Goal: Find specific page/section: Find specific page/section

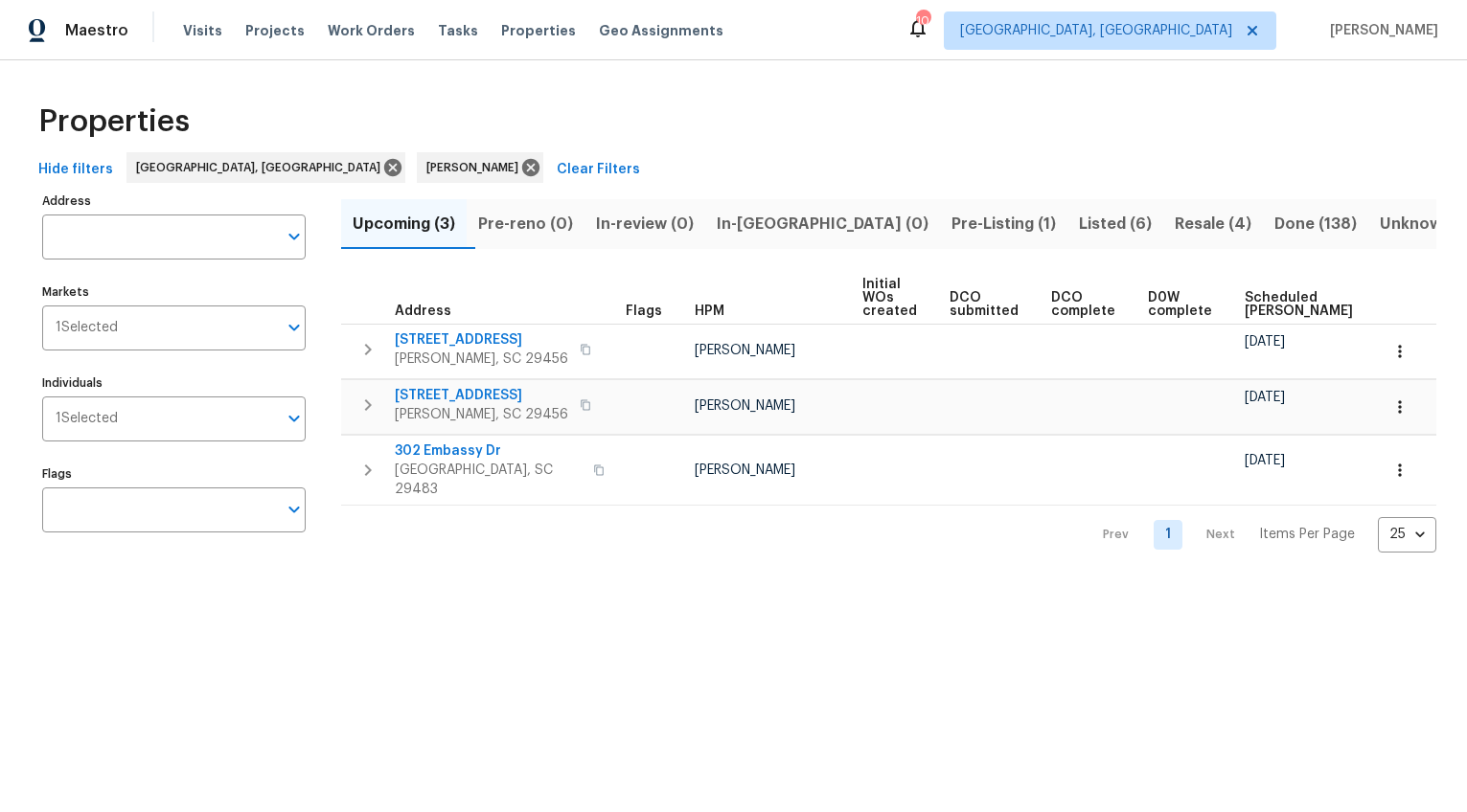
click at [951, 222] on span "Pre-Listing (1)" at bounding box center [1003, 225] width 104 height 27
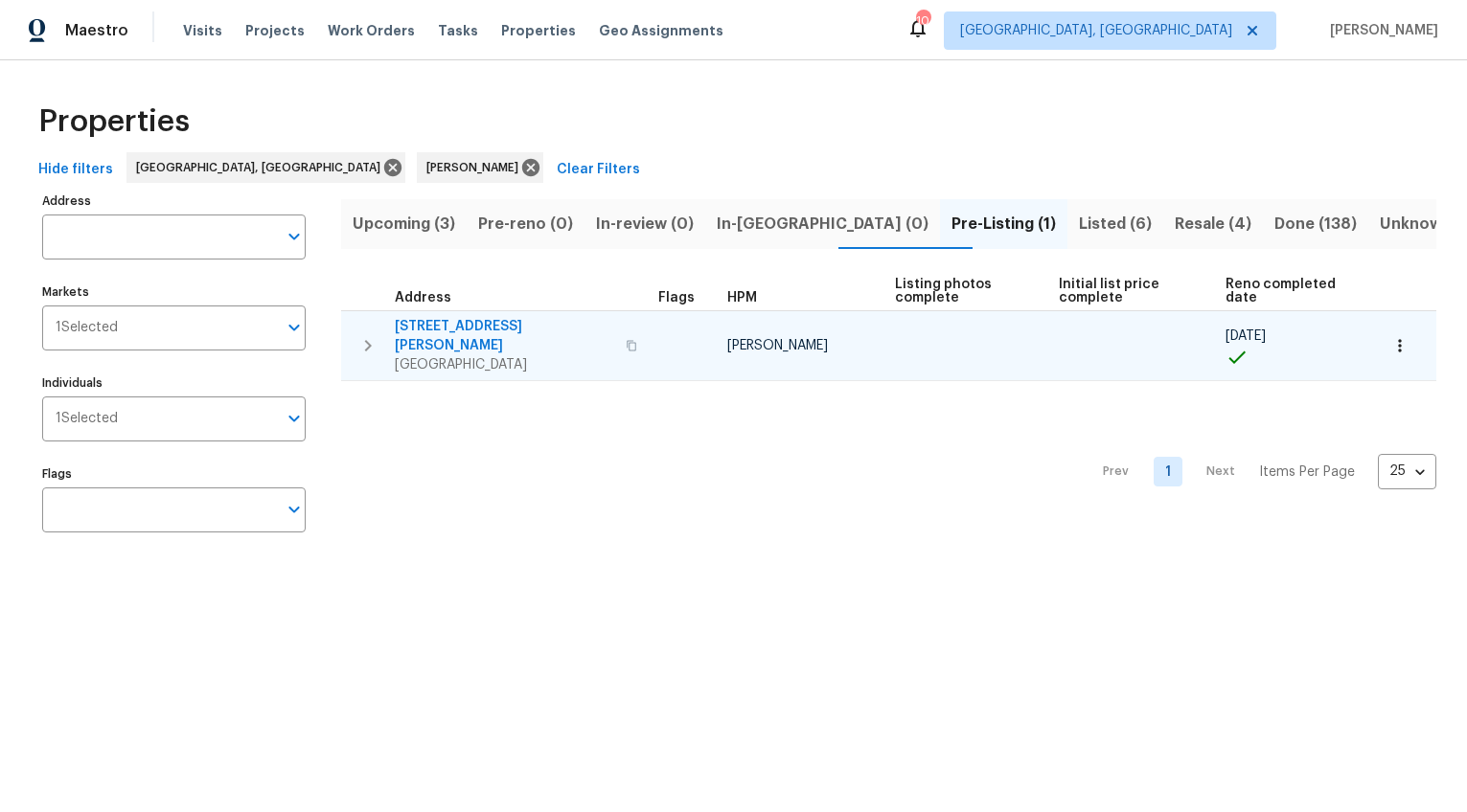
click at [405, 355] on span "Goose Creek, SC 29445" at bounding box center [505, 365] width 220 height 19
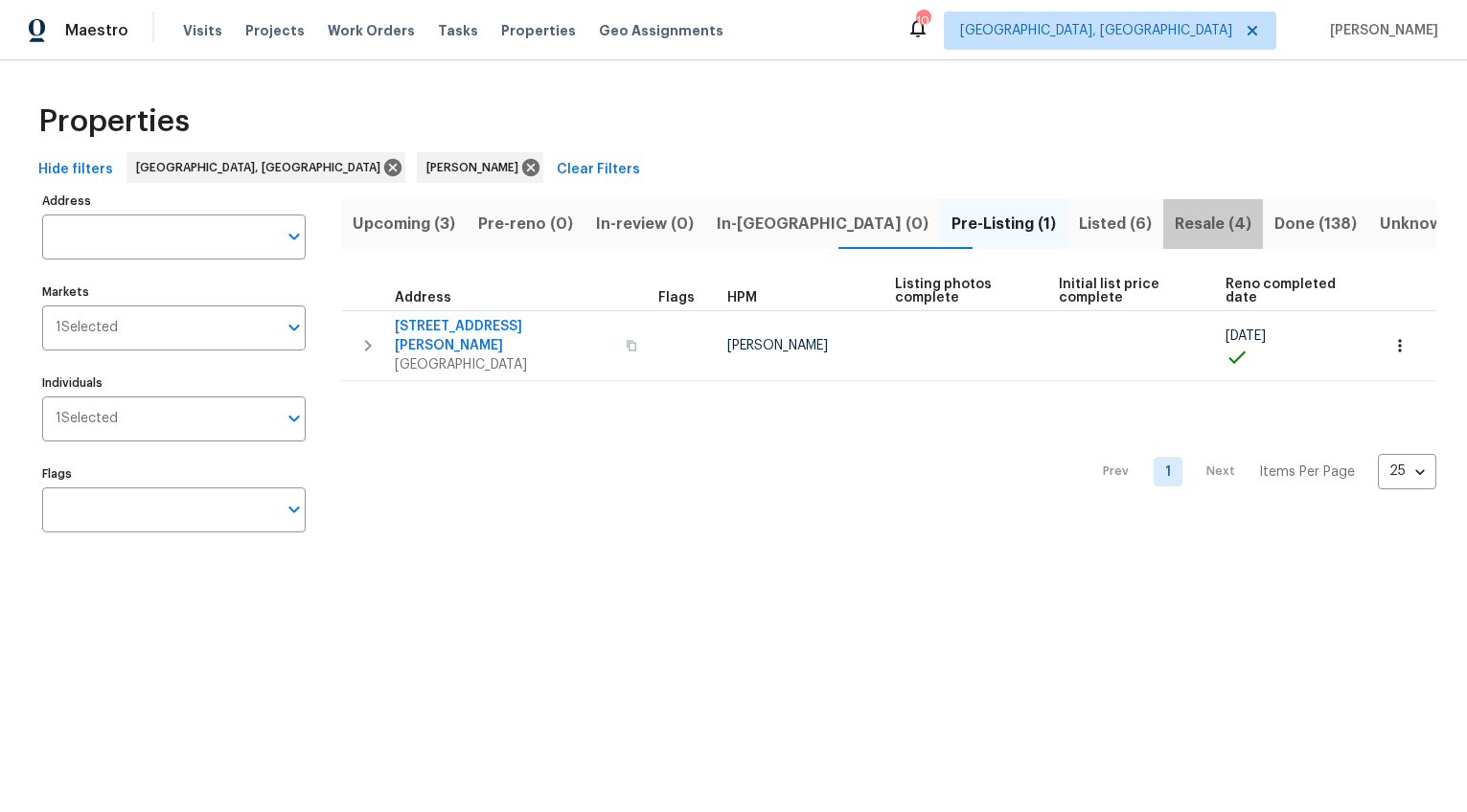
click at [1175, 220] on span "Resale (4)" at bounding box center [1213, 225] width 77 height 27
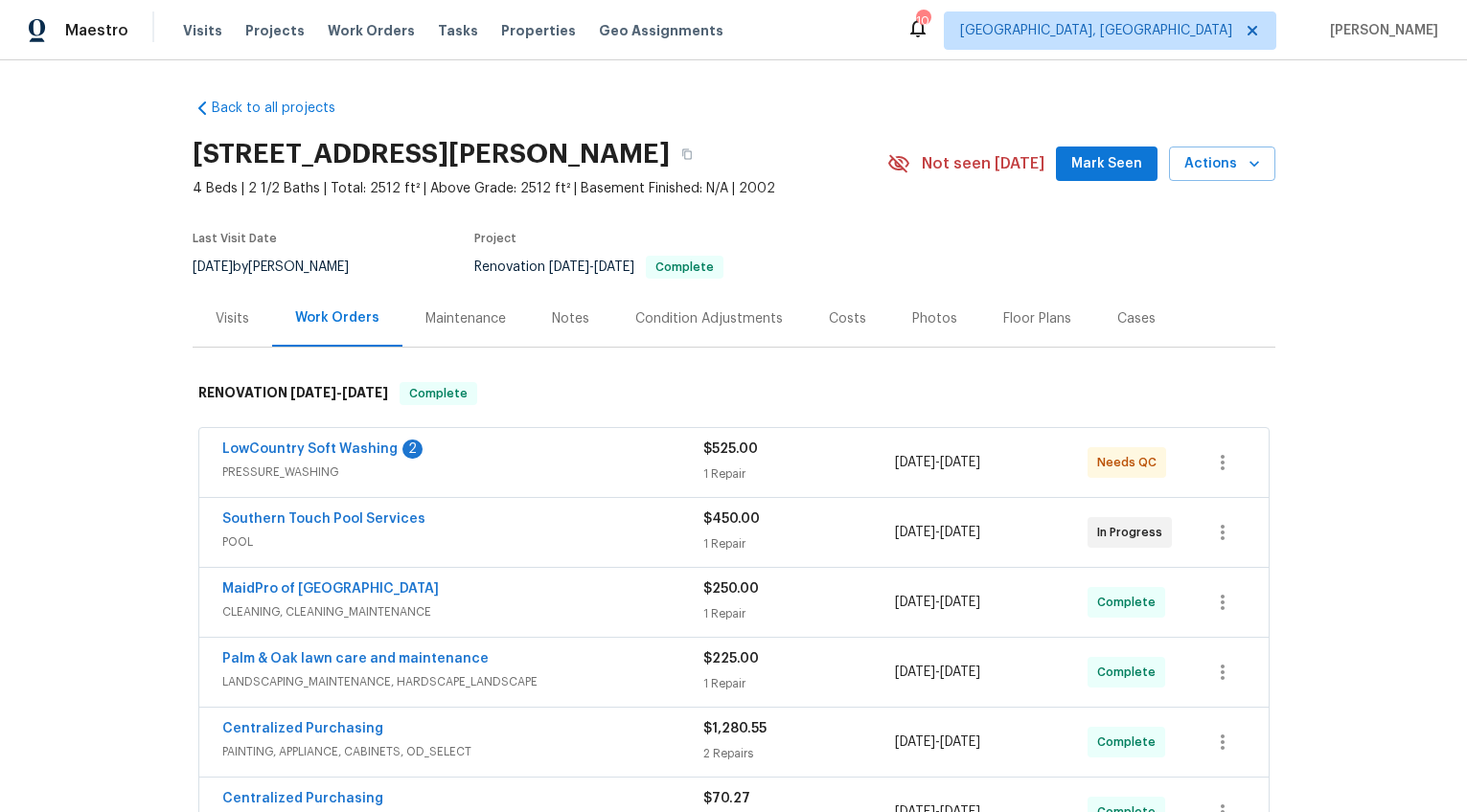
click at [891, 312] on div "Photos" at bounding box center [935, 318] width 91 height 56
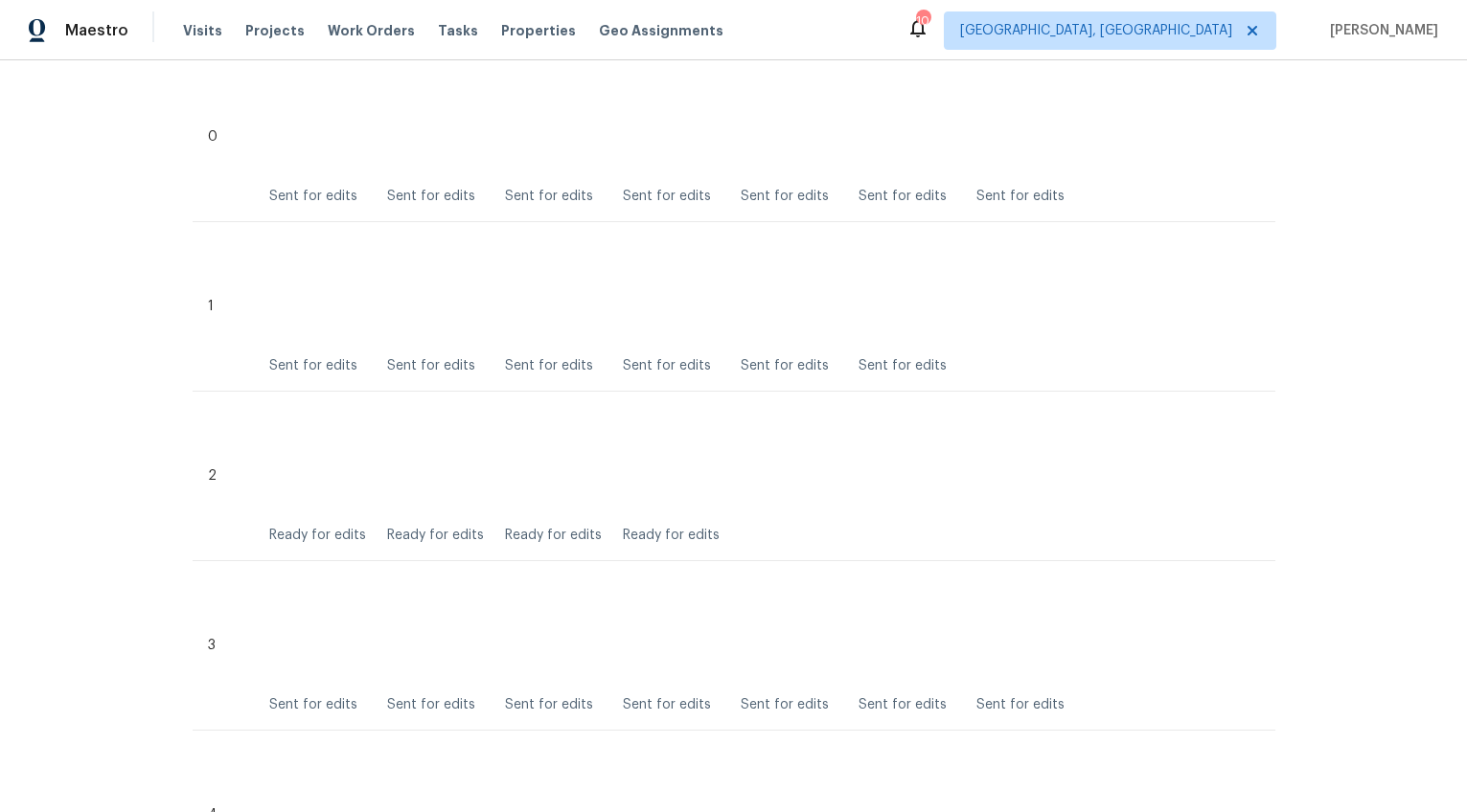
scroll to position [567, 0]
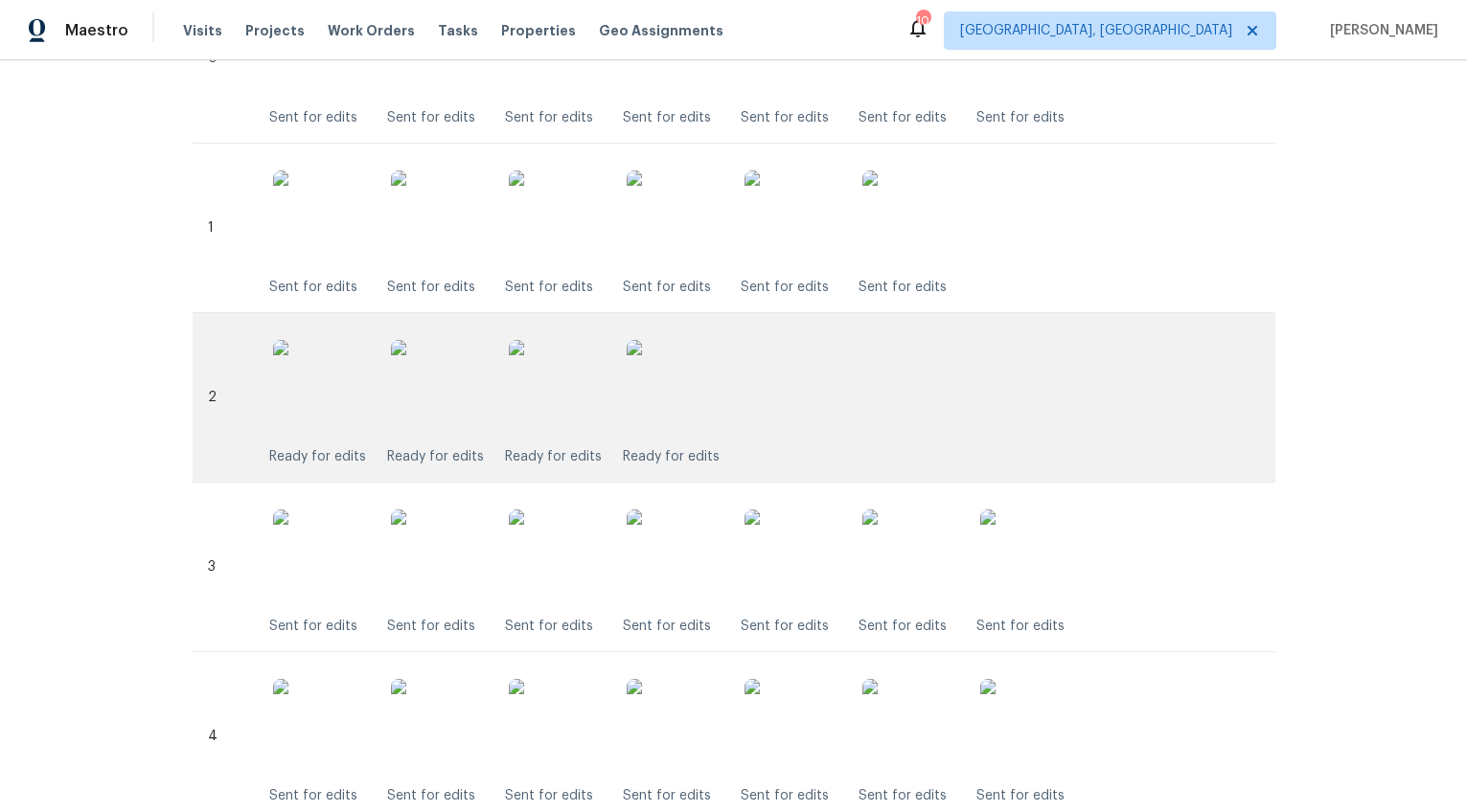
click at [652, 383] on img at bounding box center [674, 388] width 96 height 96
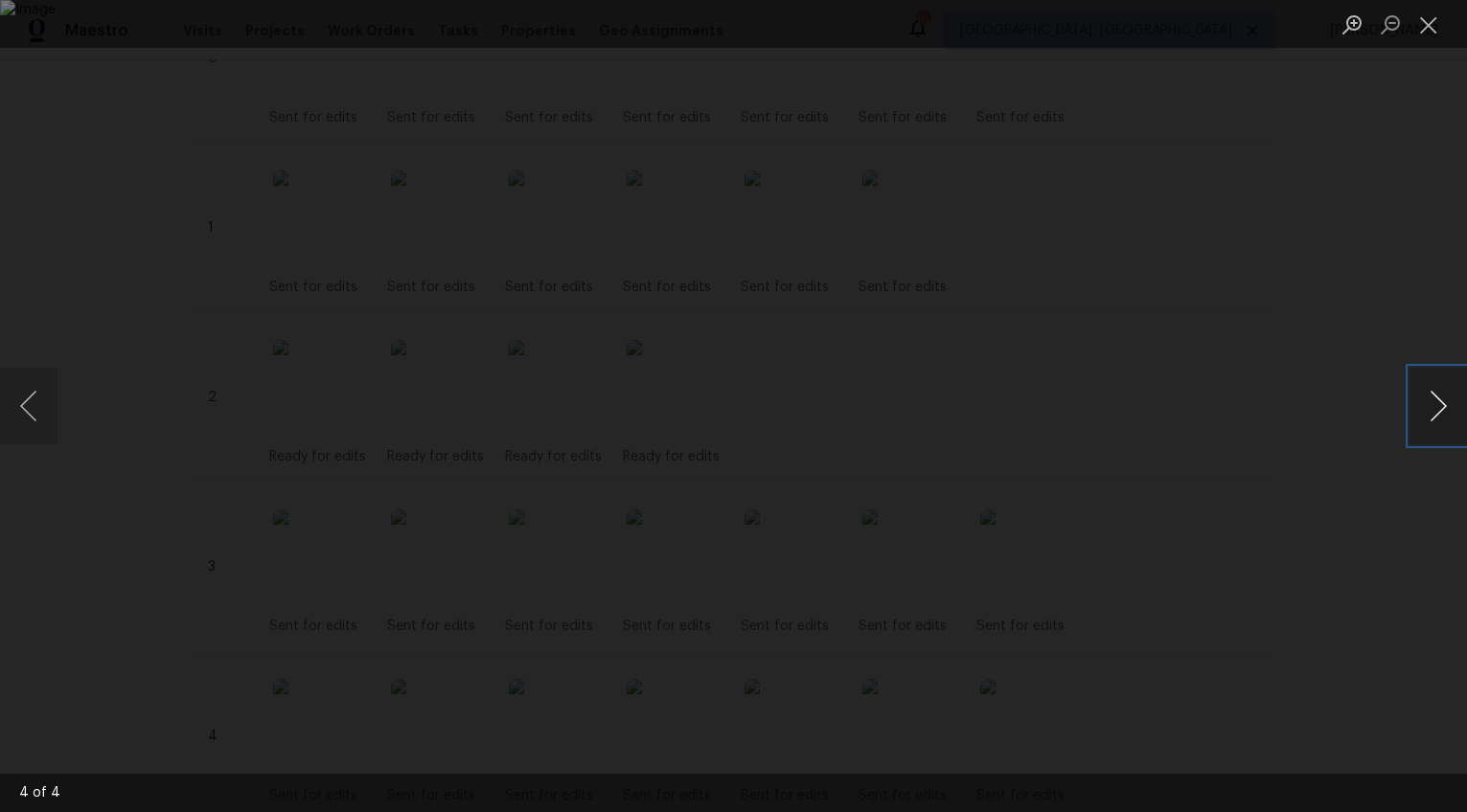
click at [1440, 396] on button "Next image" at bounding box center [1438, 406] width 57 height 77
click at [1377, 508] on div "Lightbox" at bounding box center [734, 406] width 1467 height 812
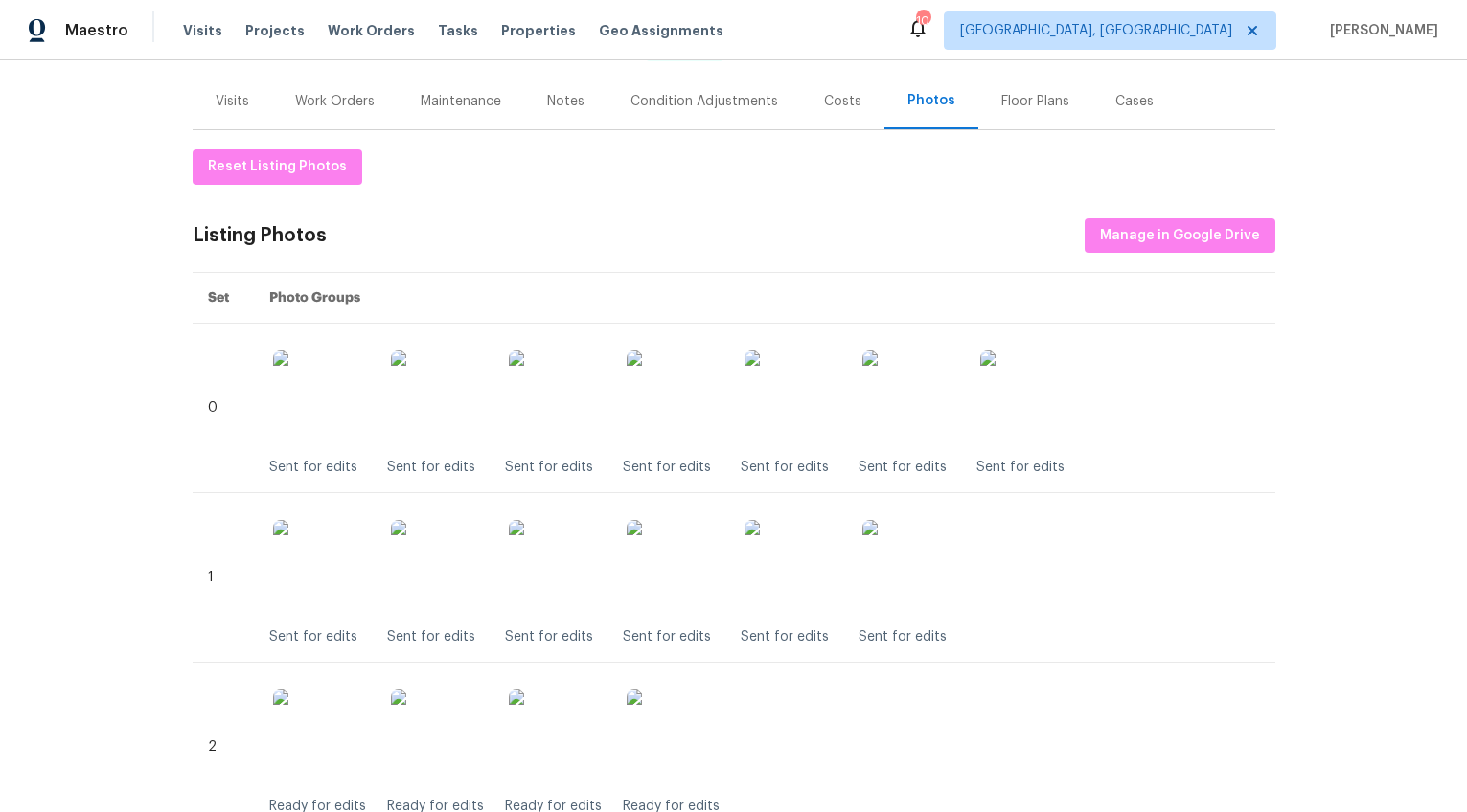
scroll to position [48, 0]
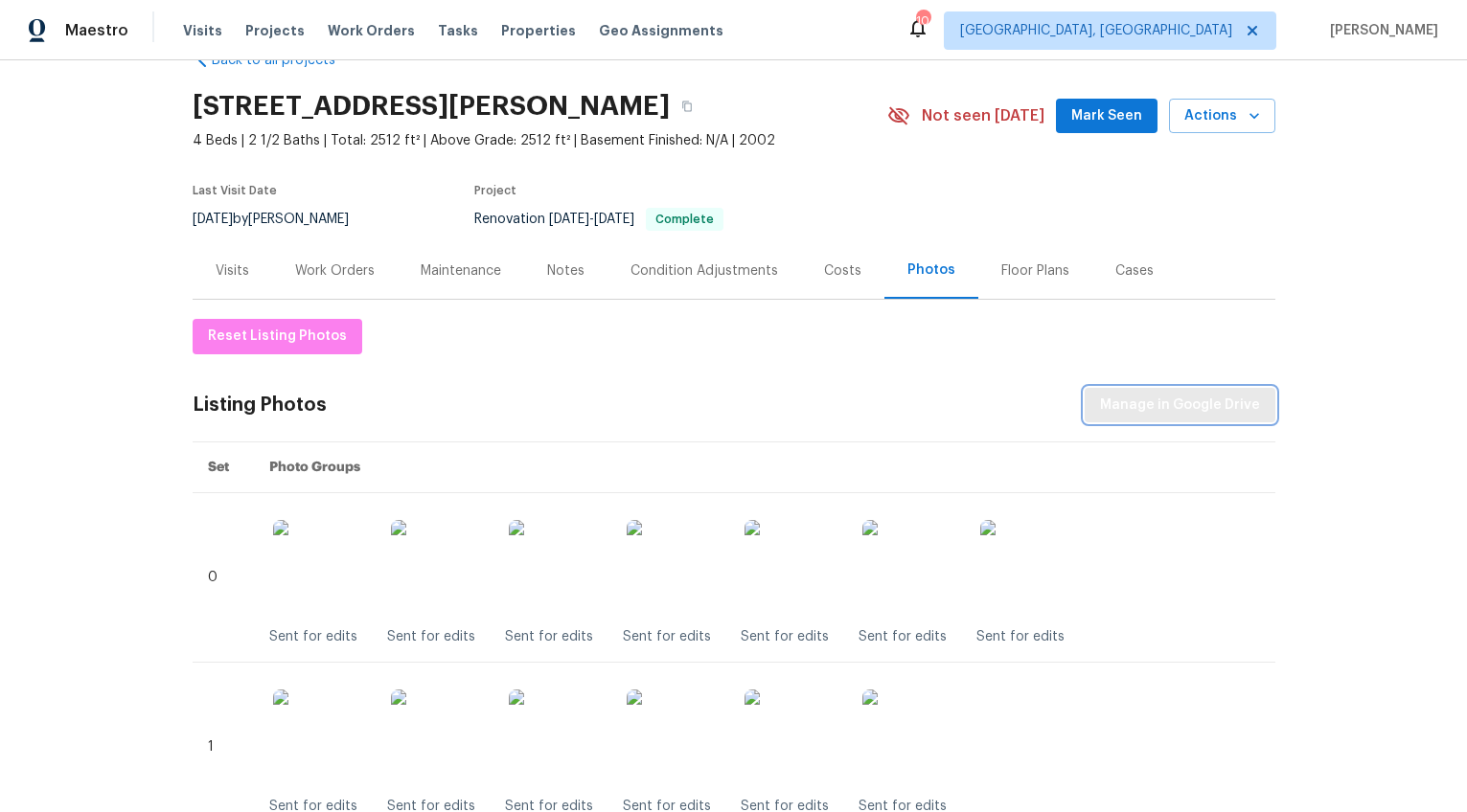
click at [1209, 391] on button "Manage in Google Drive" at bounding box center [1180, 406] width 191 height 35
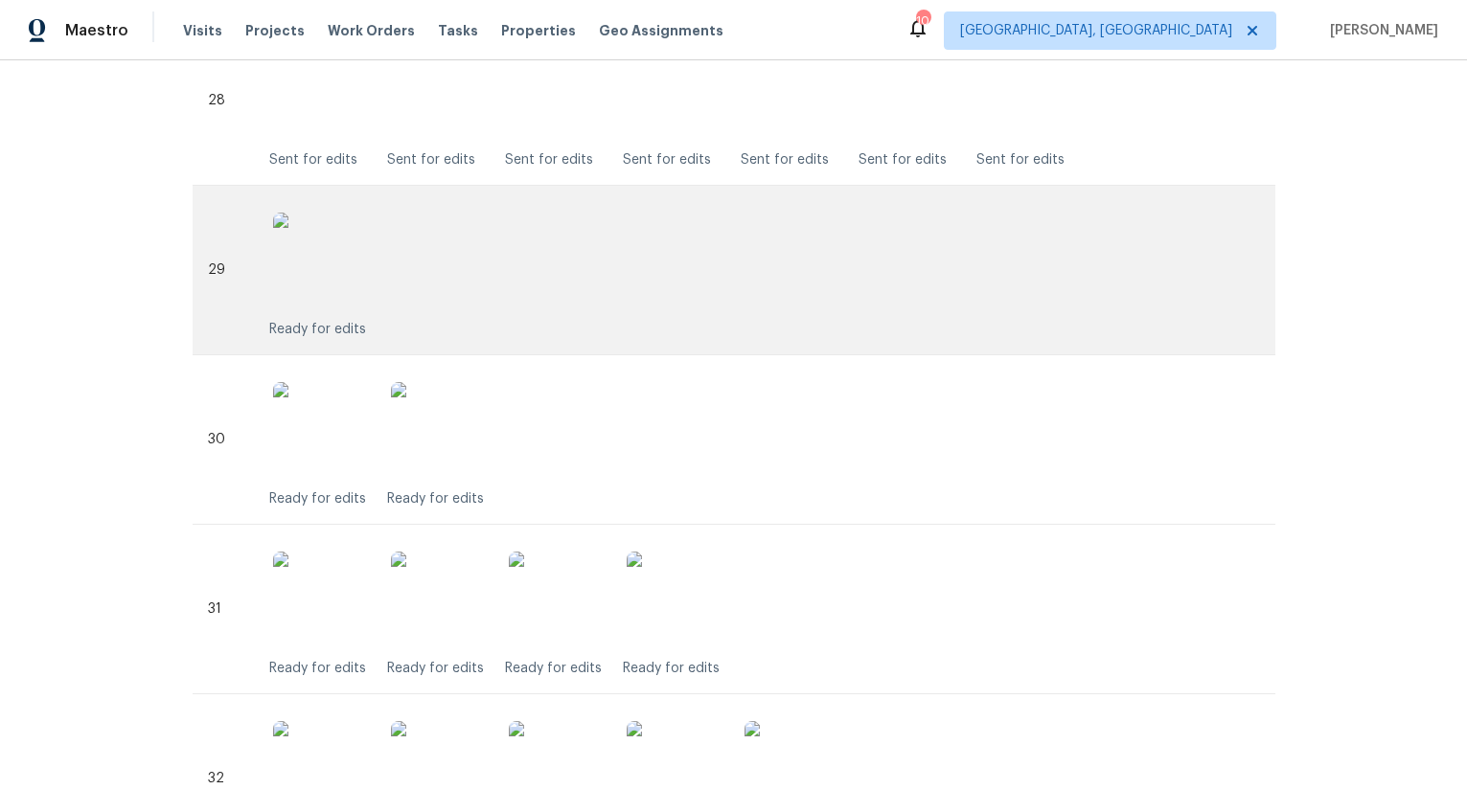
scroll to position [5272, 0]
click at [328, 282] on img at bounding box center [321, 262] width 96 height 96
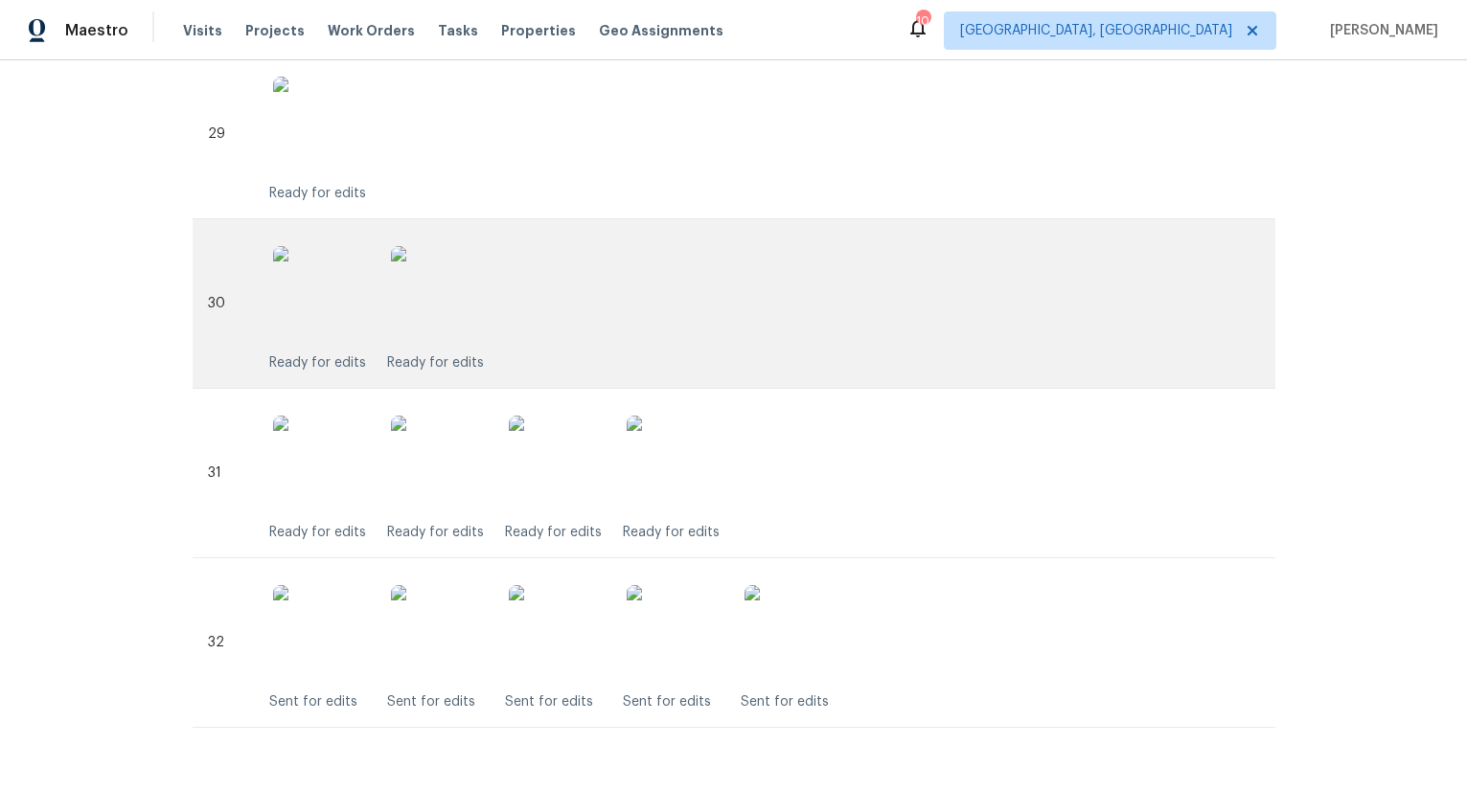
scroll to position [5454, 0]
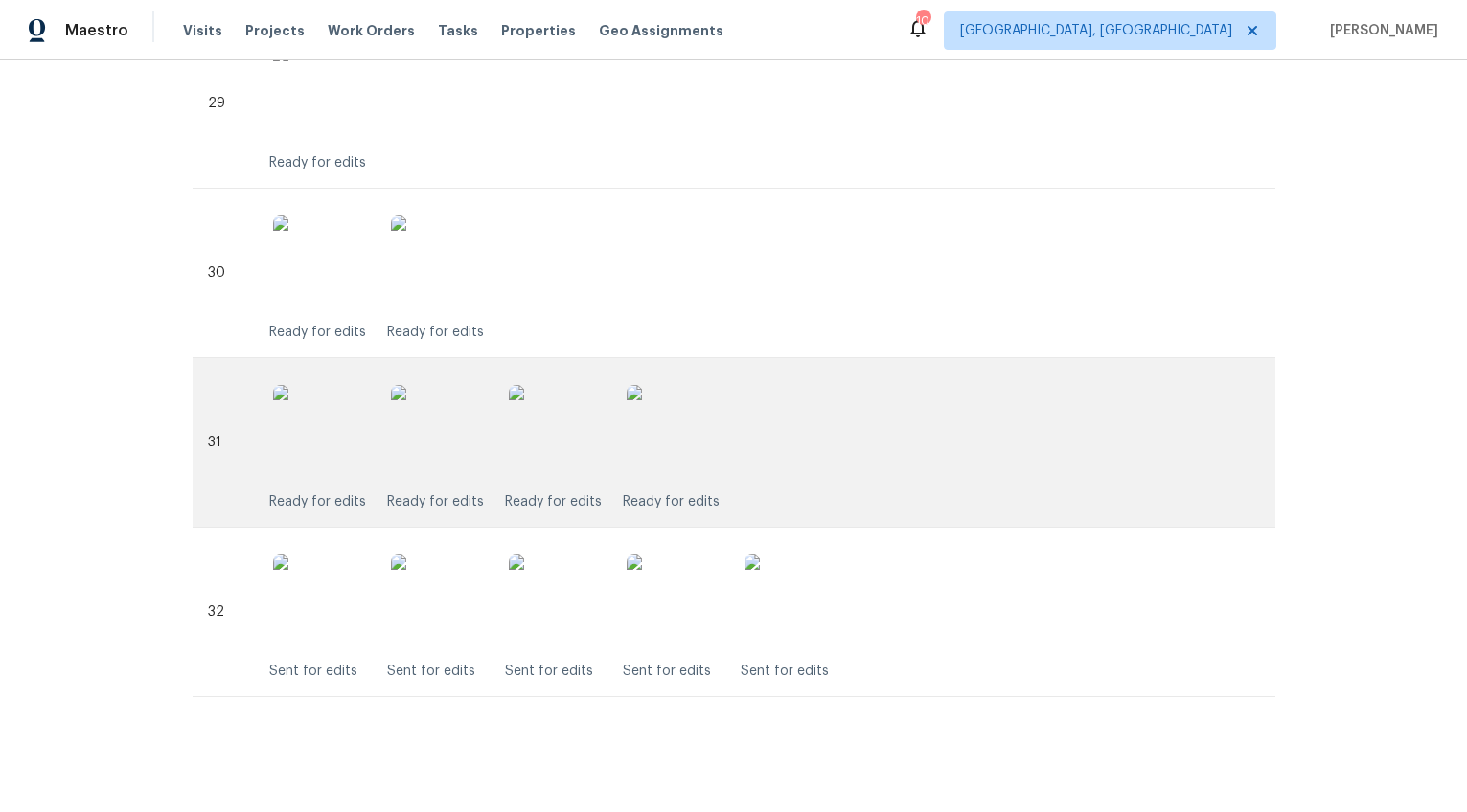
click at [461, 441] on img at bounding box center [439, 433] width 96 height 96
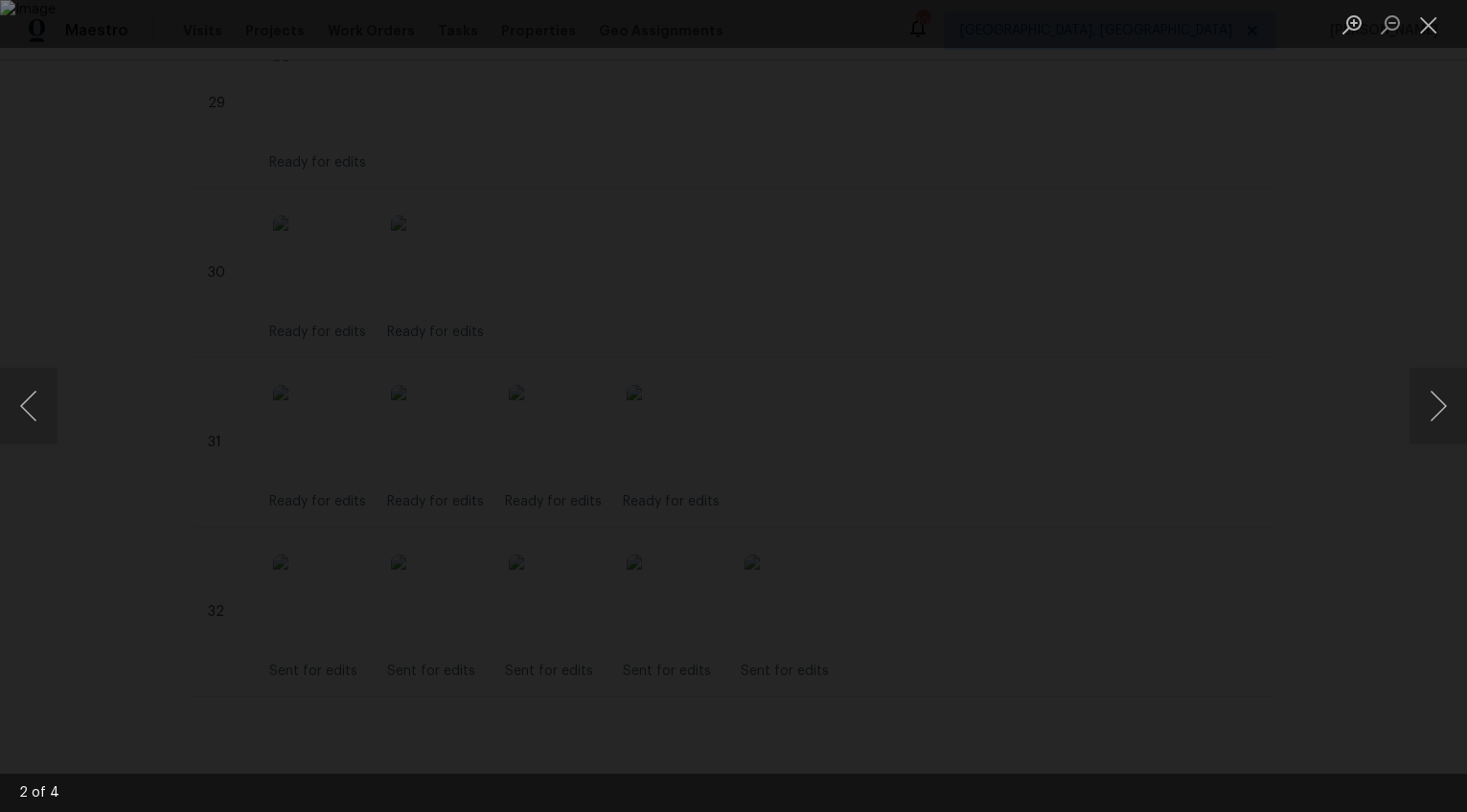
click at [1368, 517] on div "Lightbox" at bounding box center [734, 406] width 1467 height 812
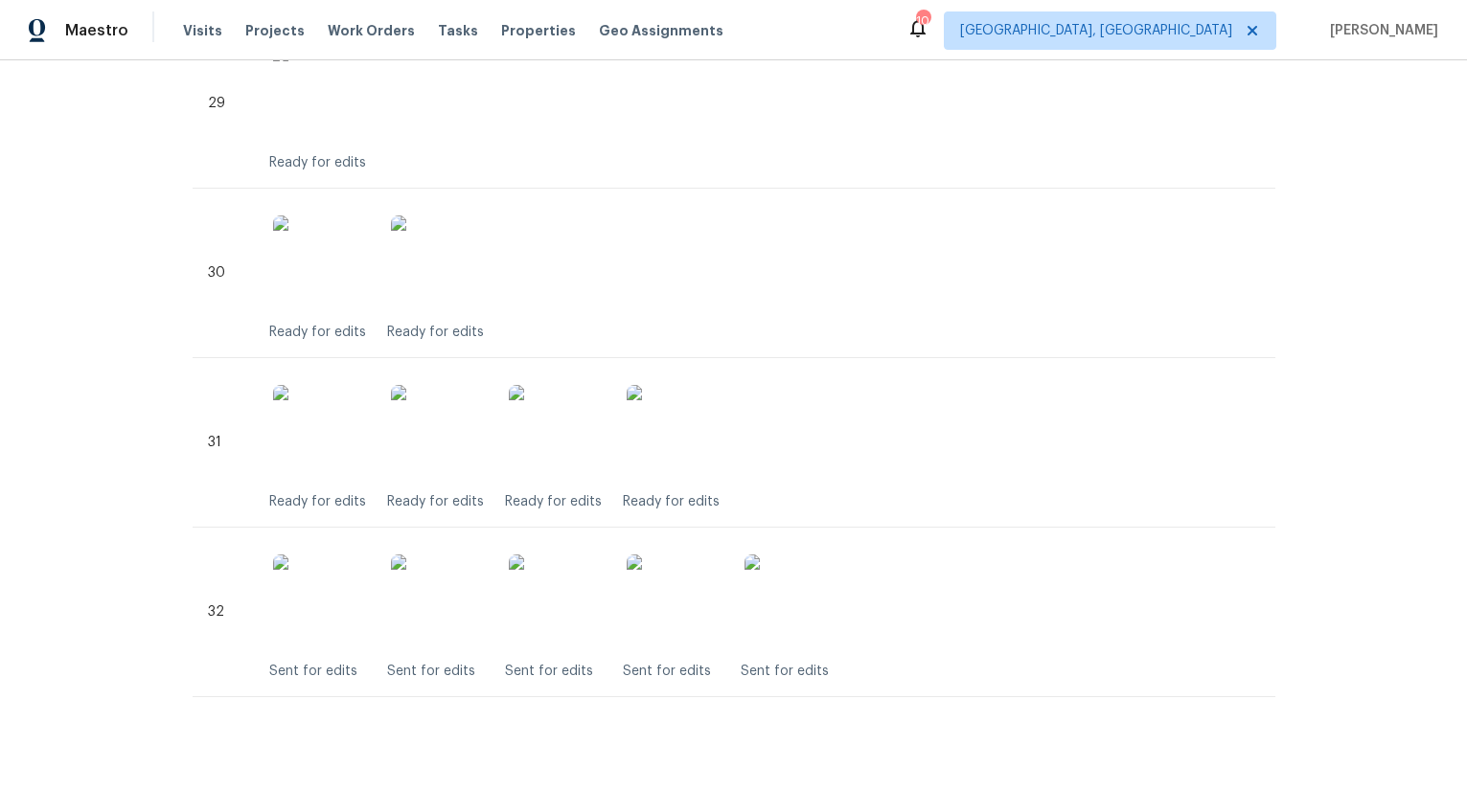
click at [1158, 765] on div "Back to all projects 112 Jasmine Ln, Goose Creek, SC 29445 4 Beds | 2 1/2 Baths…" at bounding box center [734, 436] width 1467 height 752
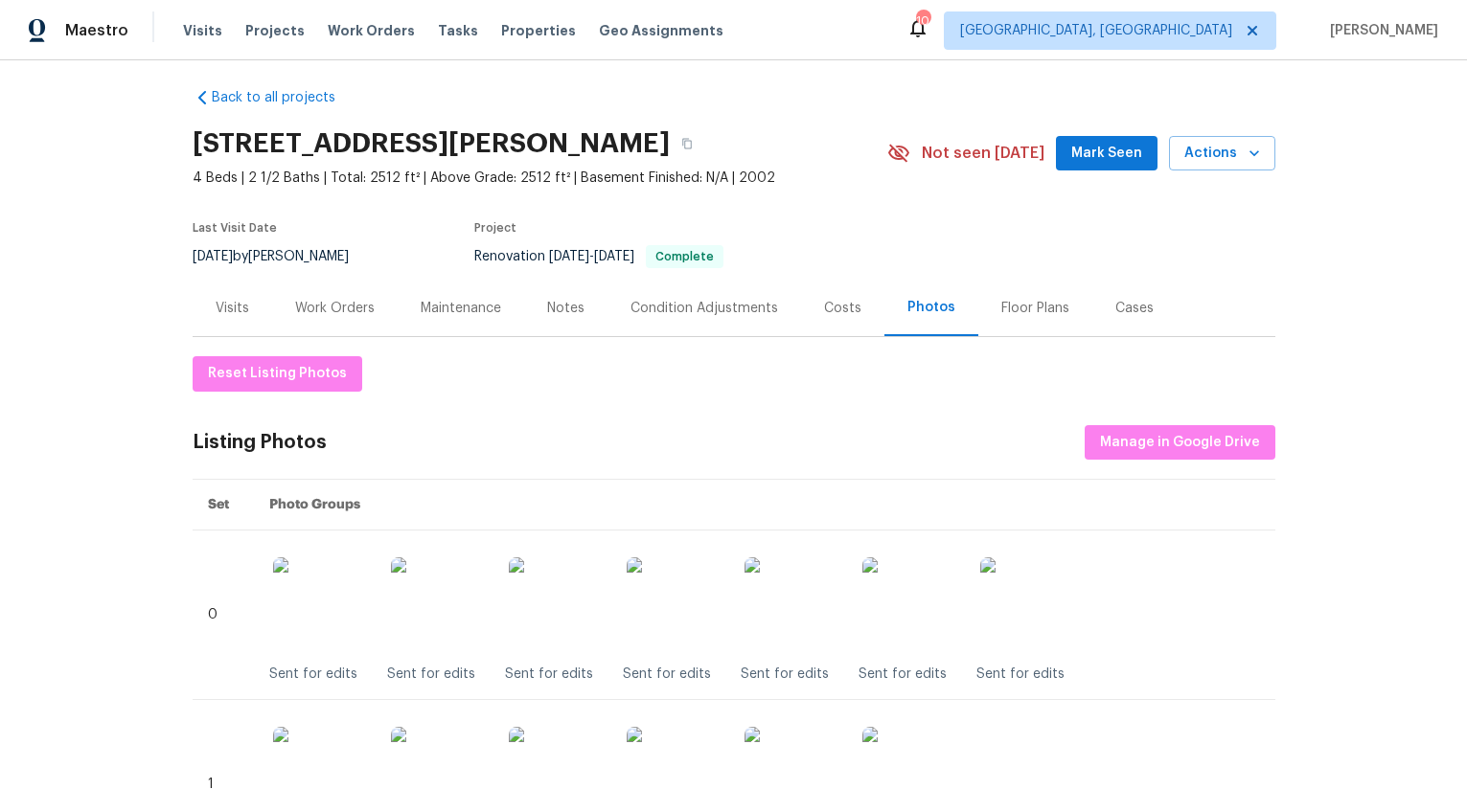
scroll to position [0, 0]
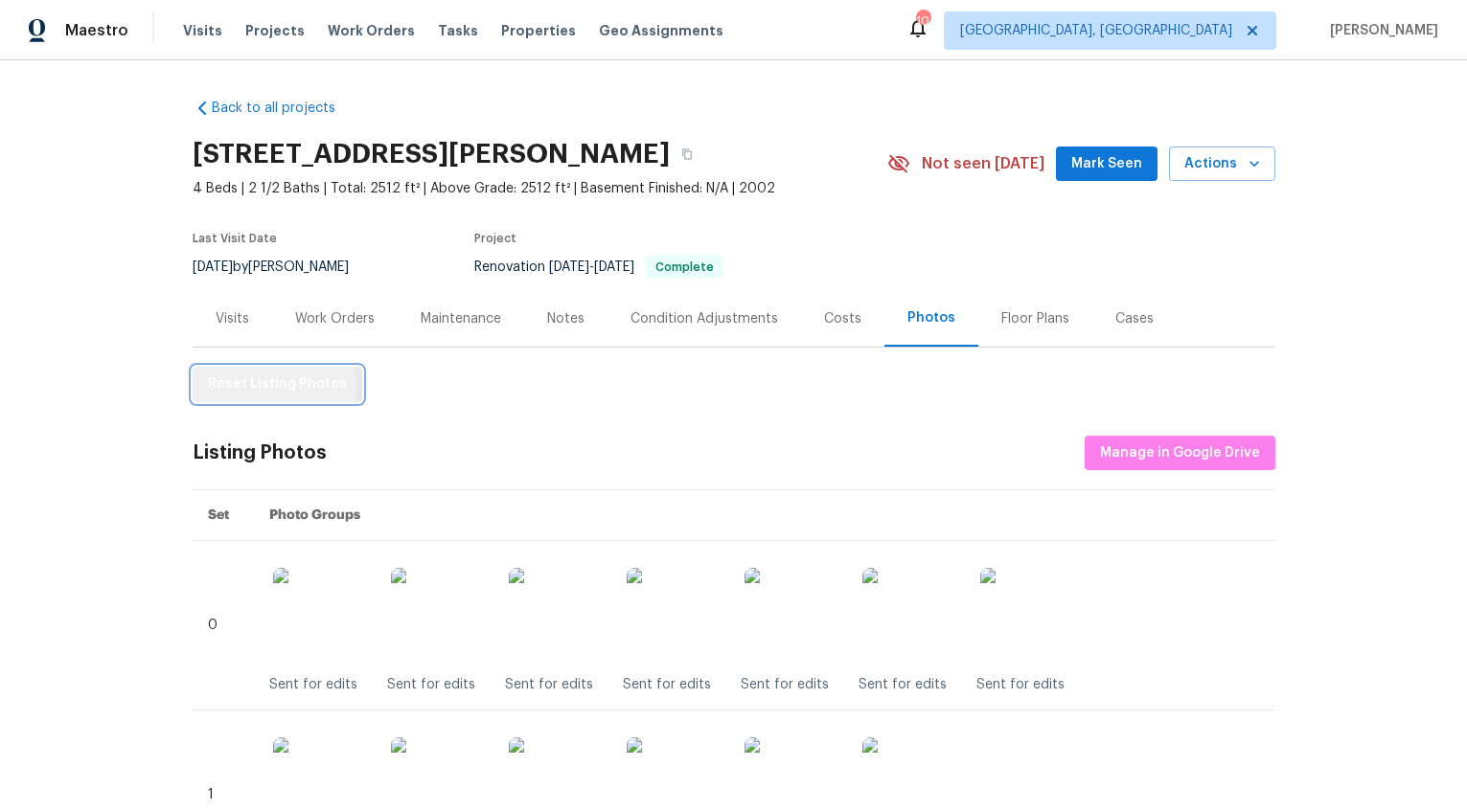
click at [250, 391] on span "Reset Listing Photos" at bounding box center [277, 384] width 139 height 24
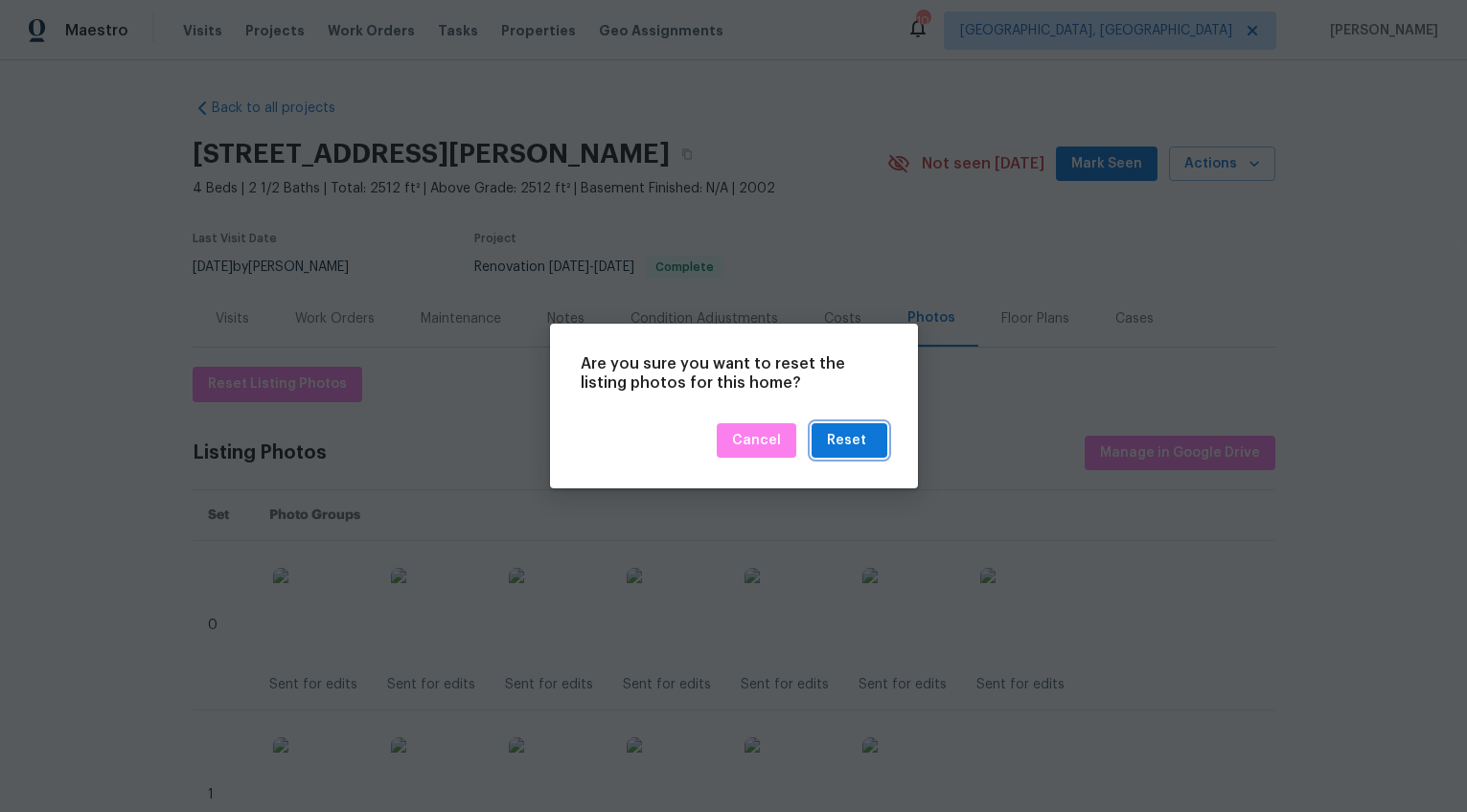
click at [869, 438] on div "Reset" at bounding box center [849, 441] width 45 height 24
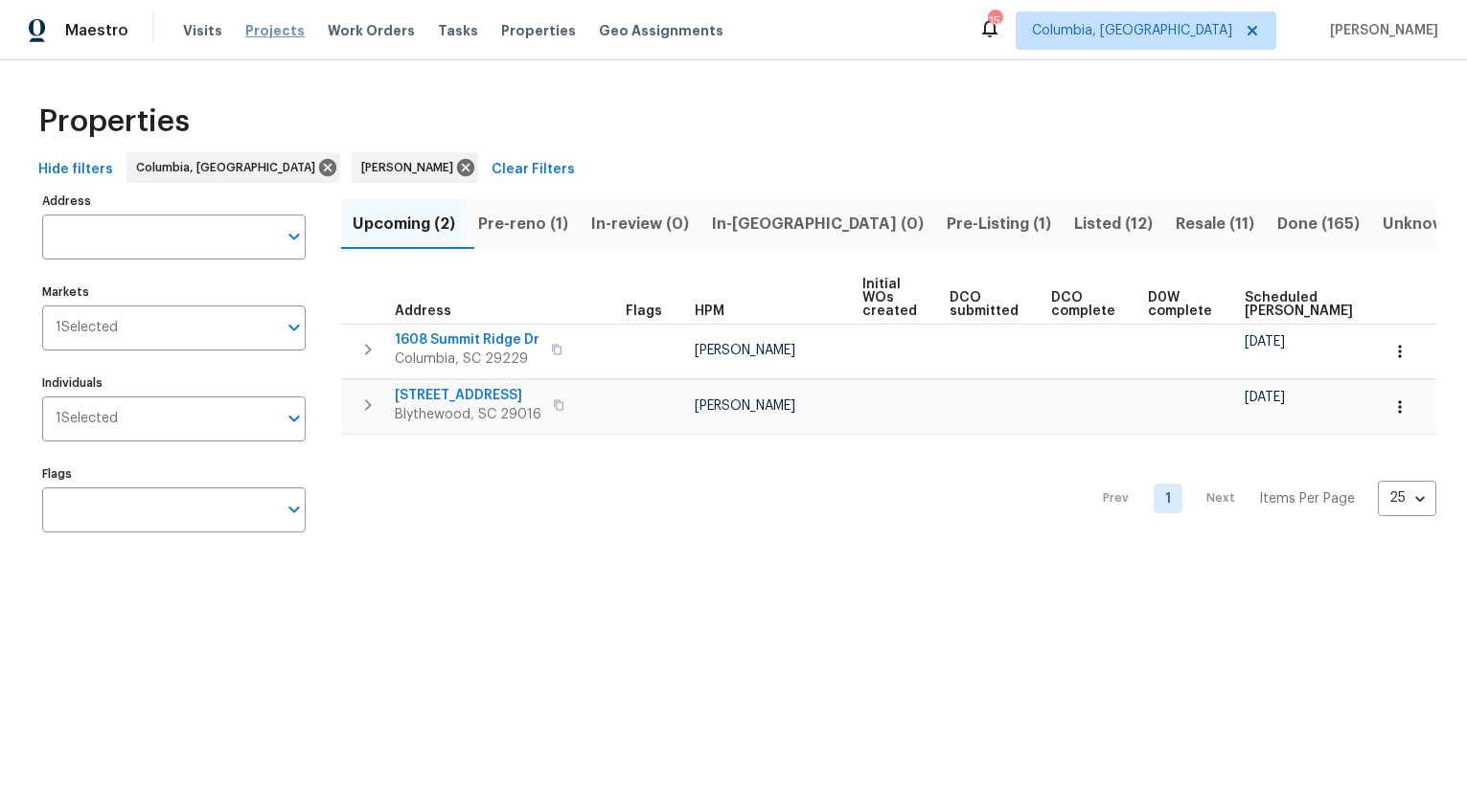
click at [289, 24] on span "Projects" at bounding box center [274, 31] width 59 height 19
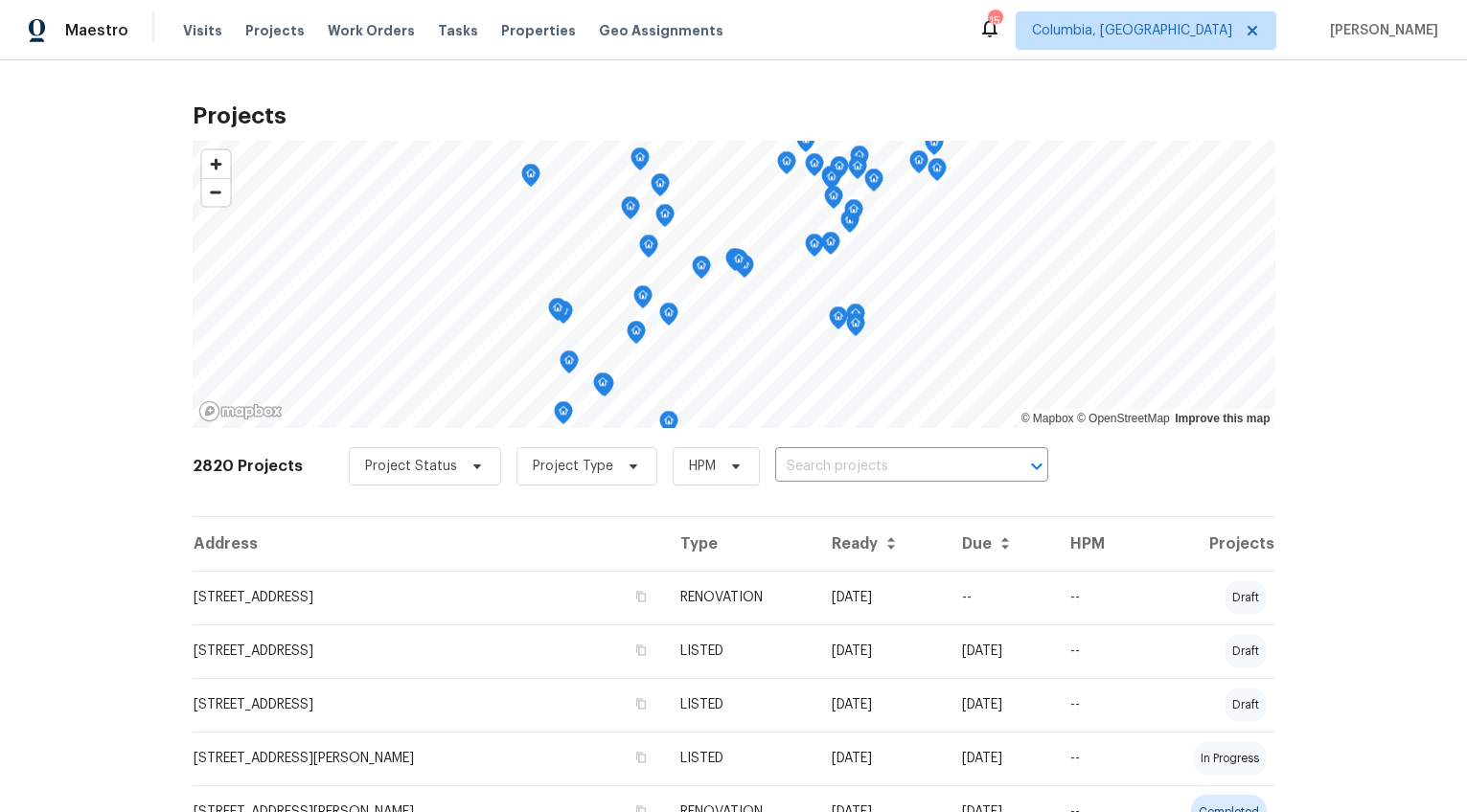
click at [843, 467] on input "text" at bounding box center [885, 467] width 220 height 30
type input "2 rad"
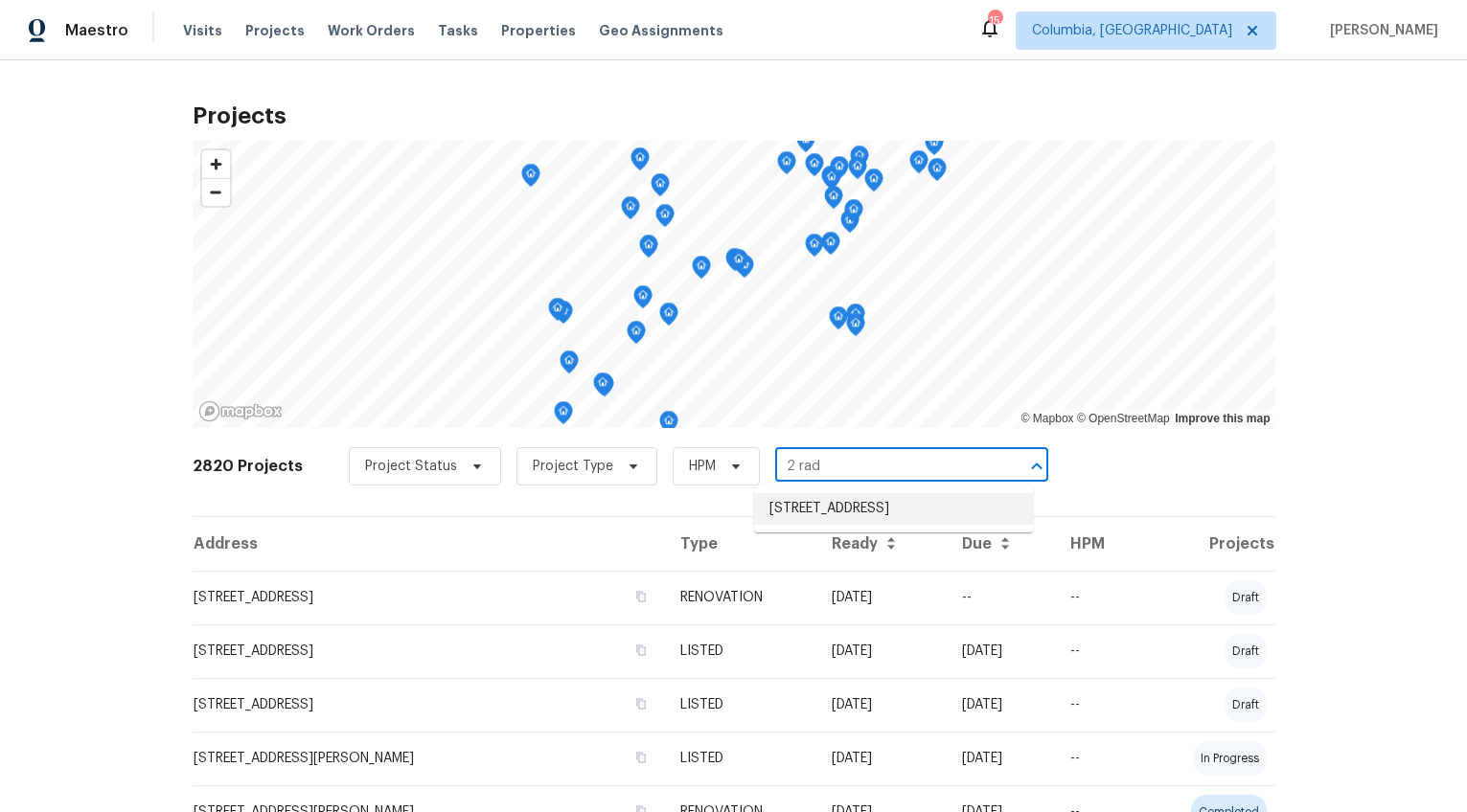
click at [856, 504] on li "2 Radcot Ct, Columbia, SC 29229" at bounding box center [893, 509] width 279 height 32
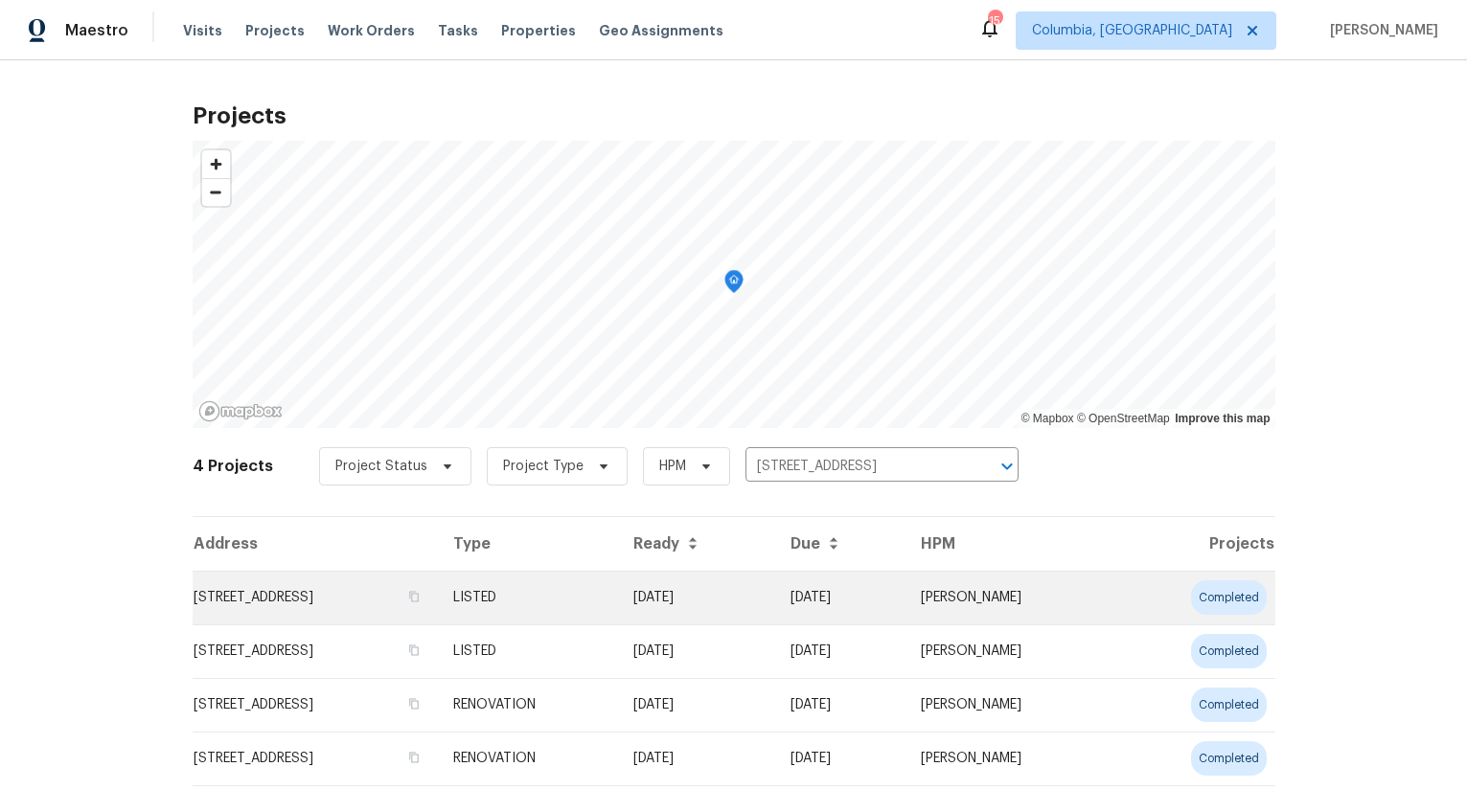
click at [354, 592] on td "2 Radcot Ct, Columbia, SC 29229" at bounding box center [315, 597] width 245 height 53
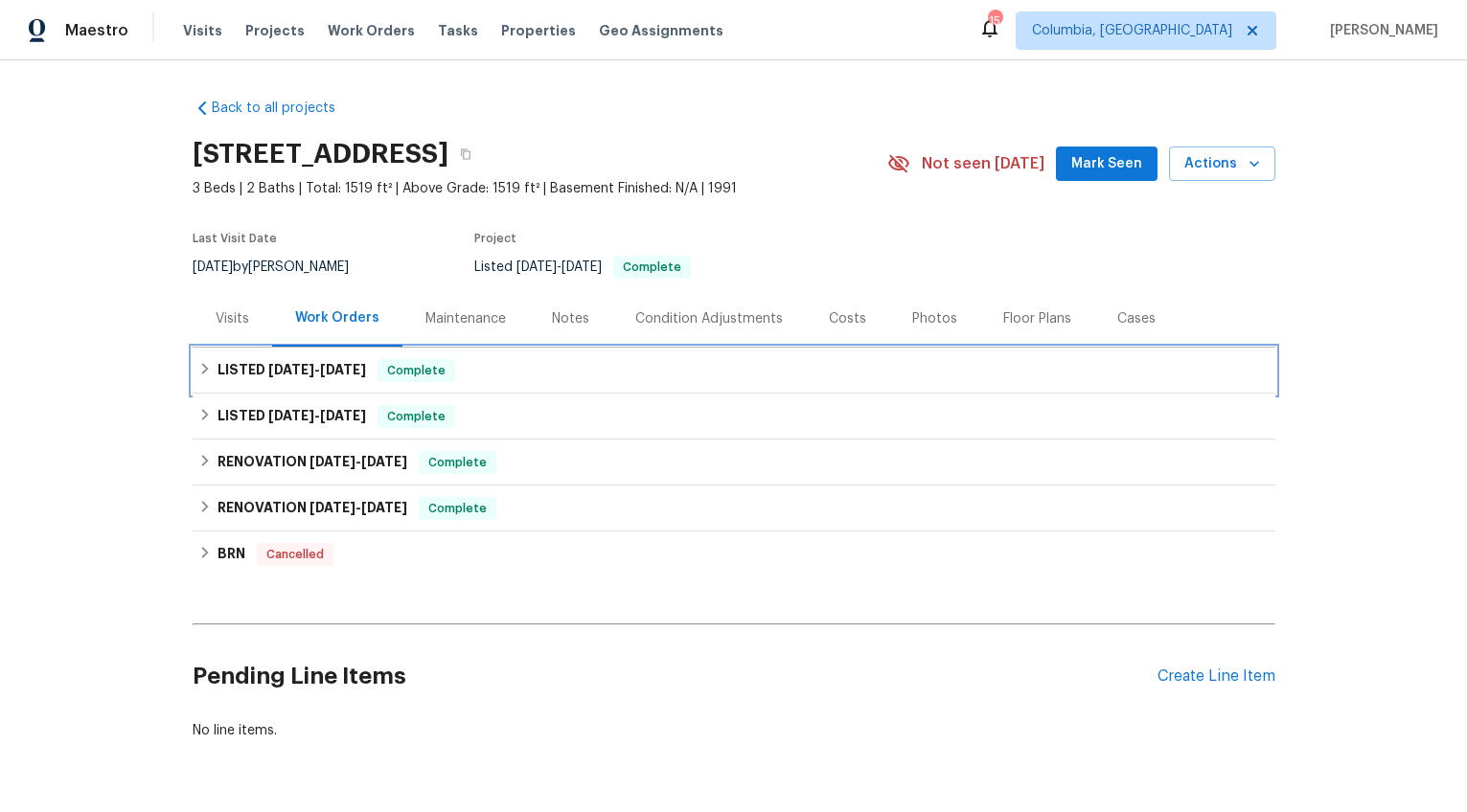
click at [336, 372] on span "8/15/25" at bounding box center [342, 370] width 46 height 14
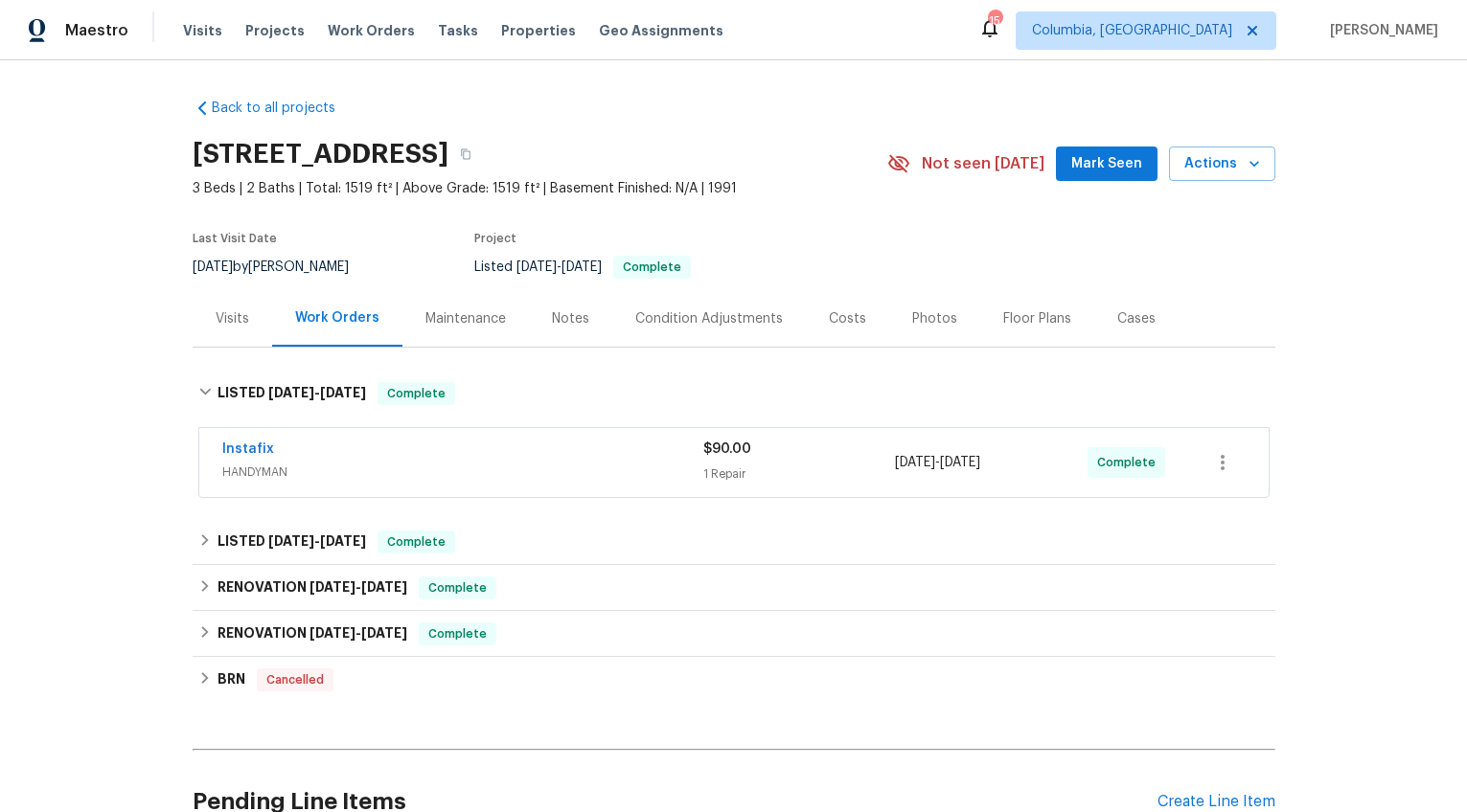
click at [397, 450] on div "Instafix" at bounding box center [463, 451] width 482 height 23
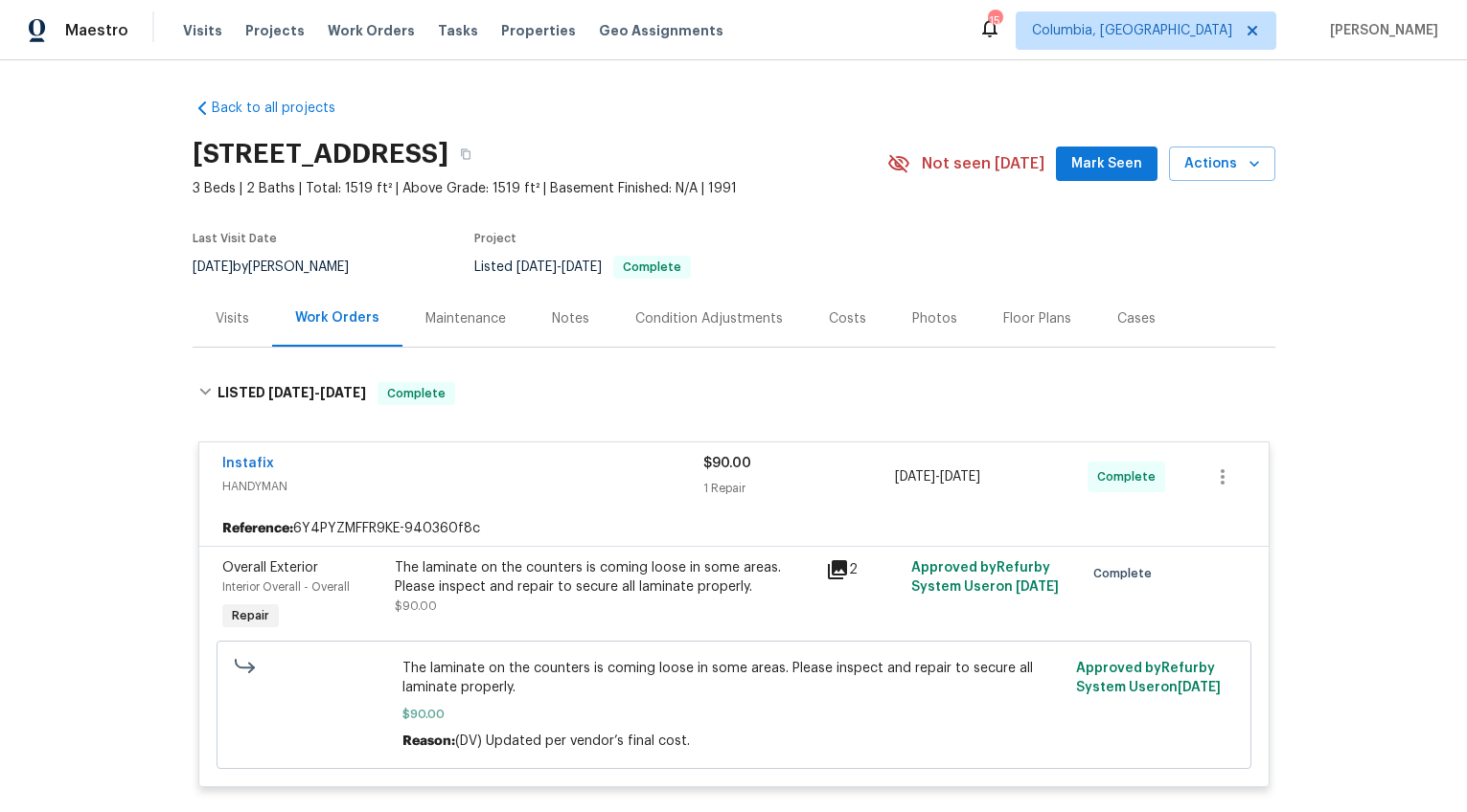
click at [443, 564] on div "The laminate on the counters is coming loose in some areas. Please inspect and …" at bounding box center [604, 577] width 419 height 38
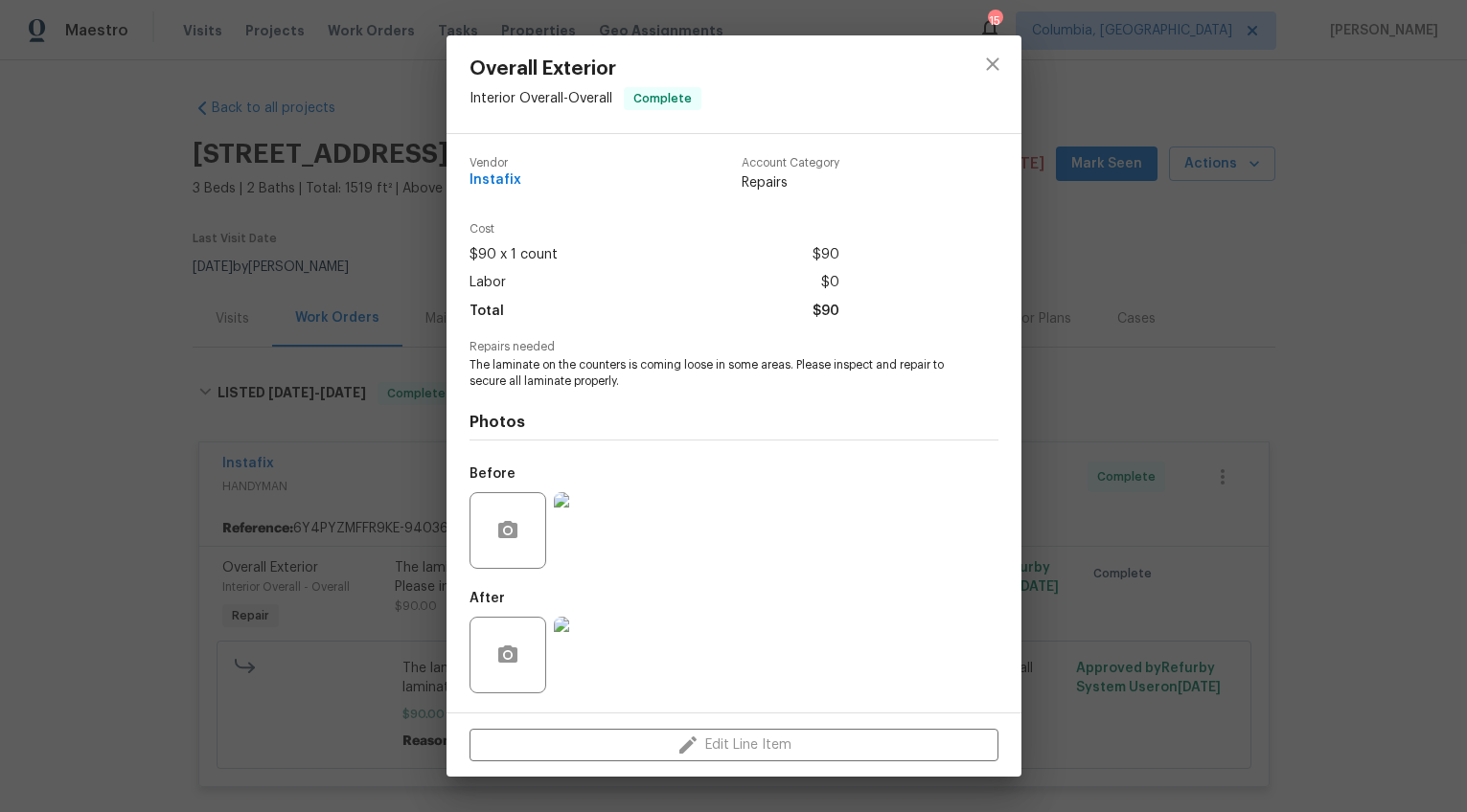
click at [1129, 441] on div "Overall Exterior Interior Overall - Overall Complete Vendor Instafix Account Ca…" at bounding box center [734, 406] width 1467 height 812
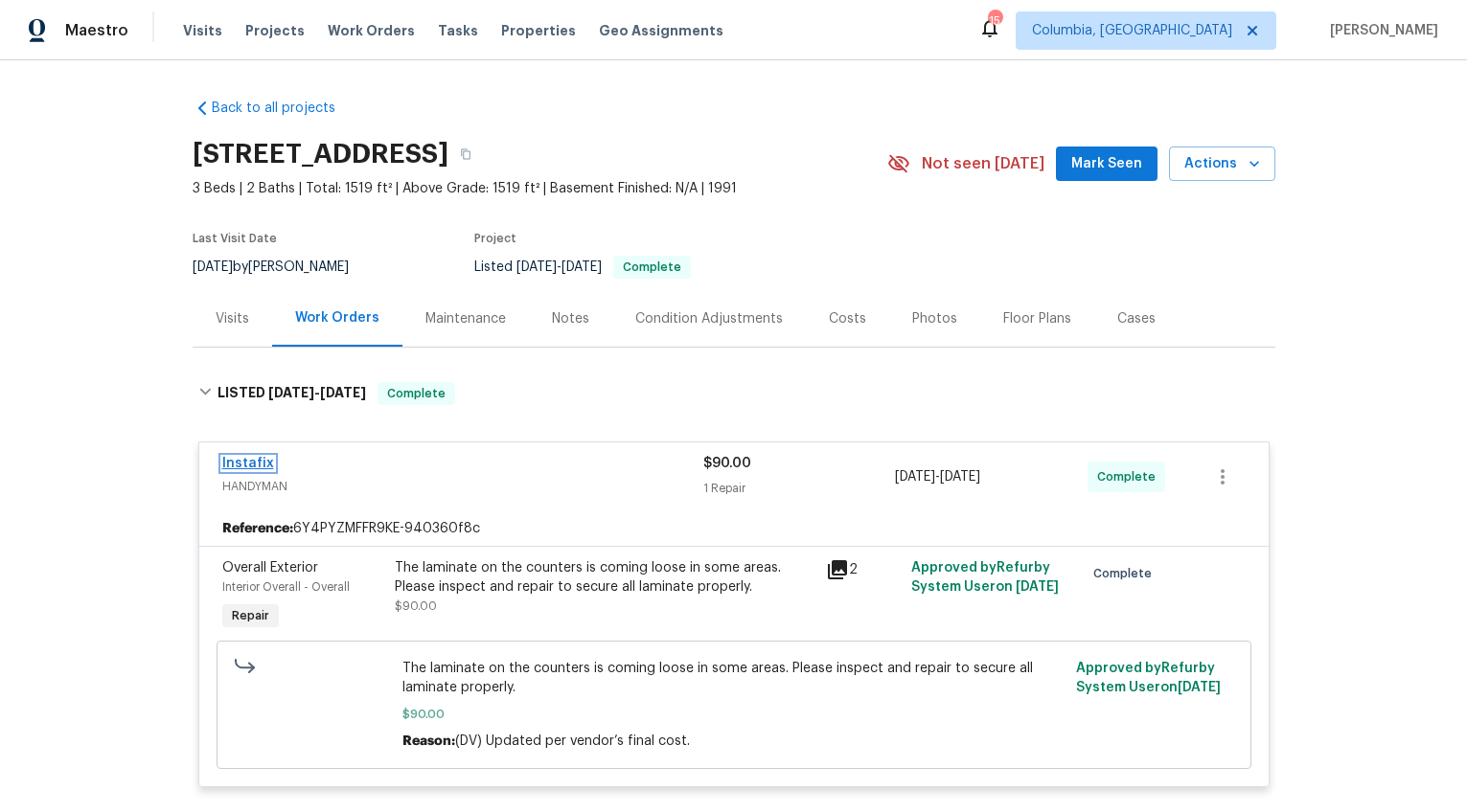
click at [251, 464] on link "Instafix" at bounding box center [248, 464] width 52 height 14
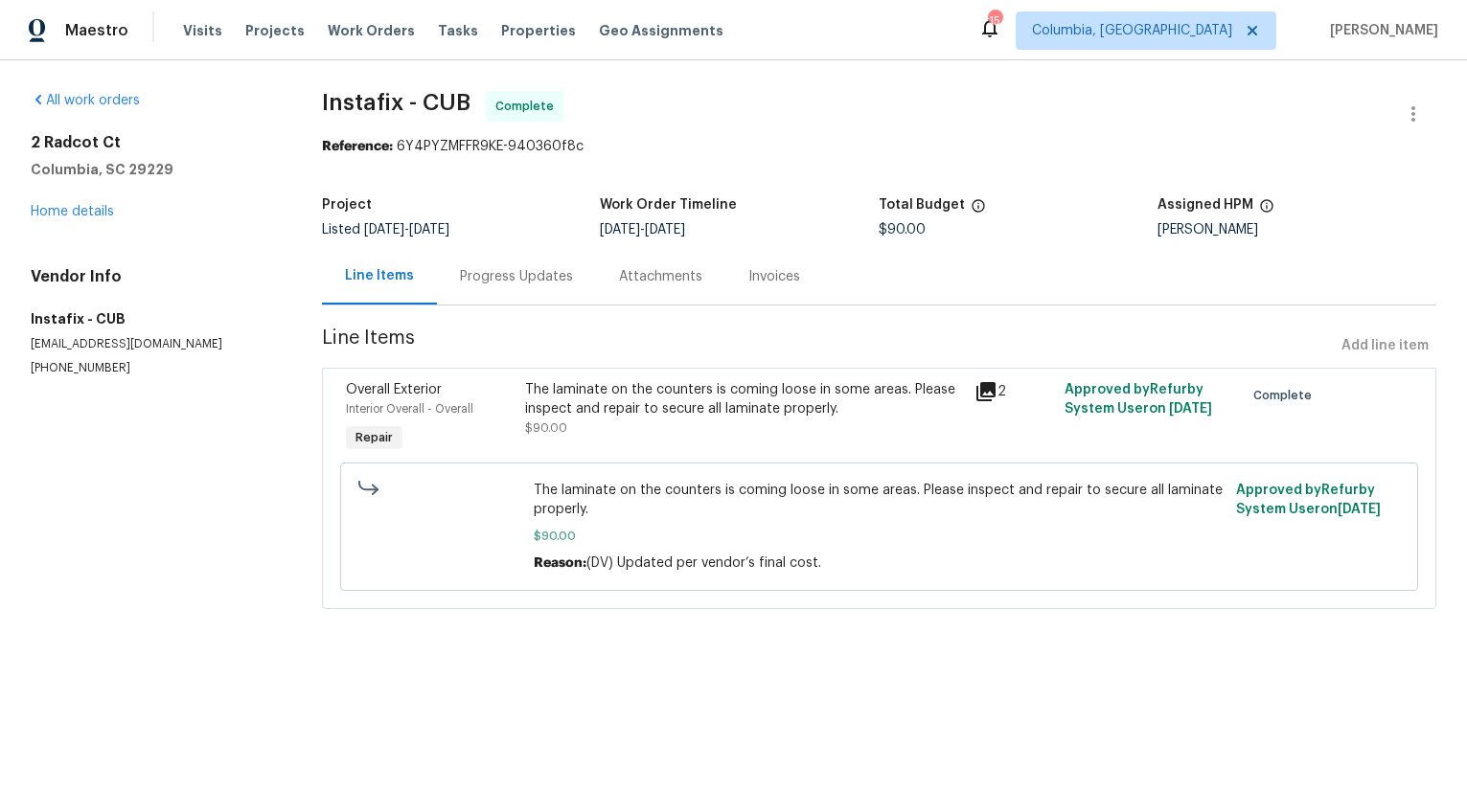
click at [478, 273] on div "Progress Updates" at bounding box center [517, 277] width 113 height 19
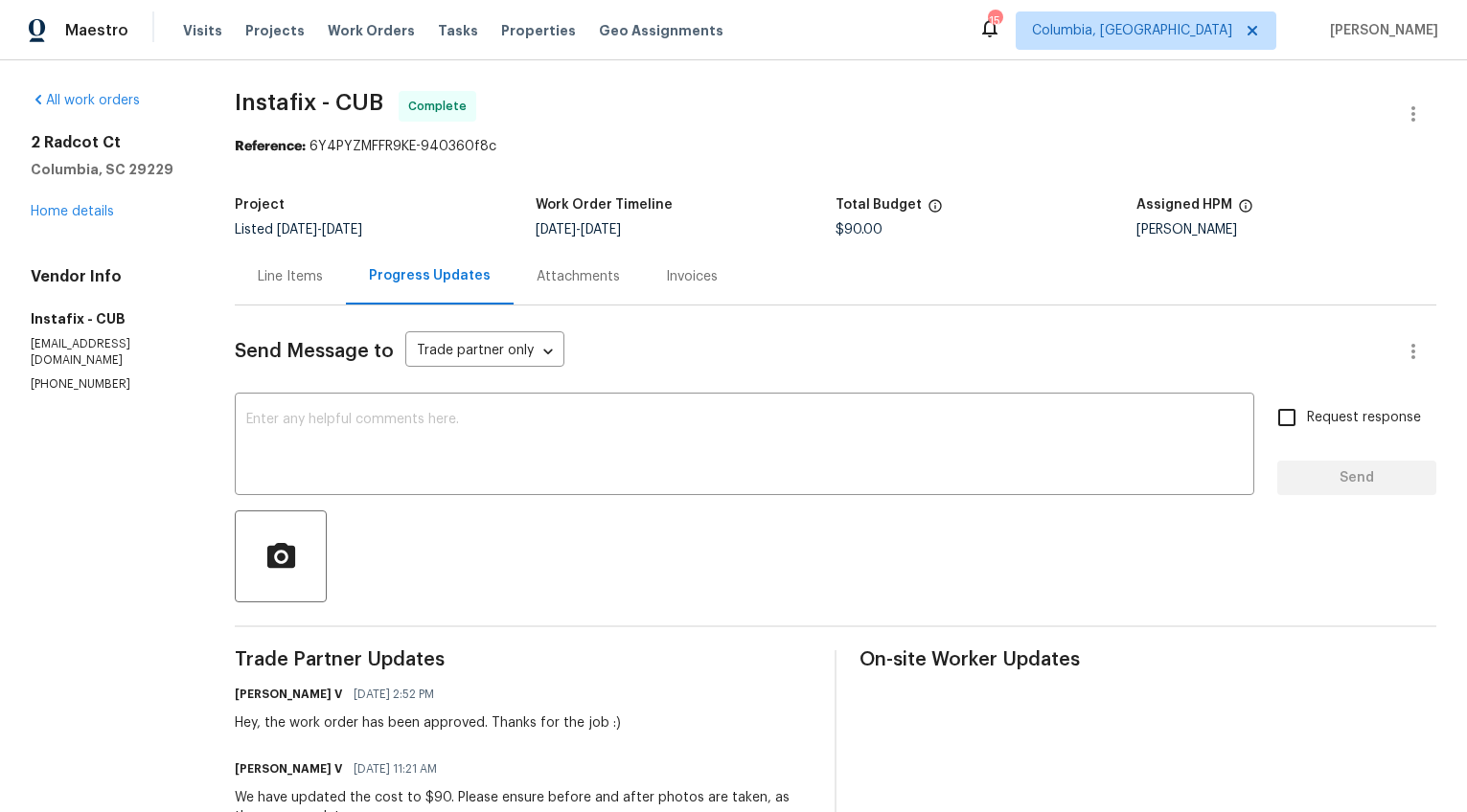
click at [284, 297] on div "Line Items" at bounding box center [290, 276] width 111 height 56
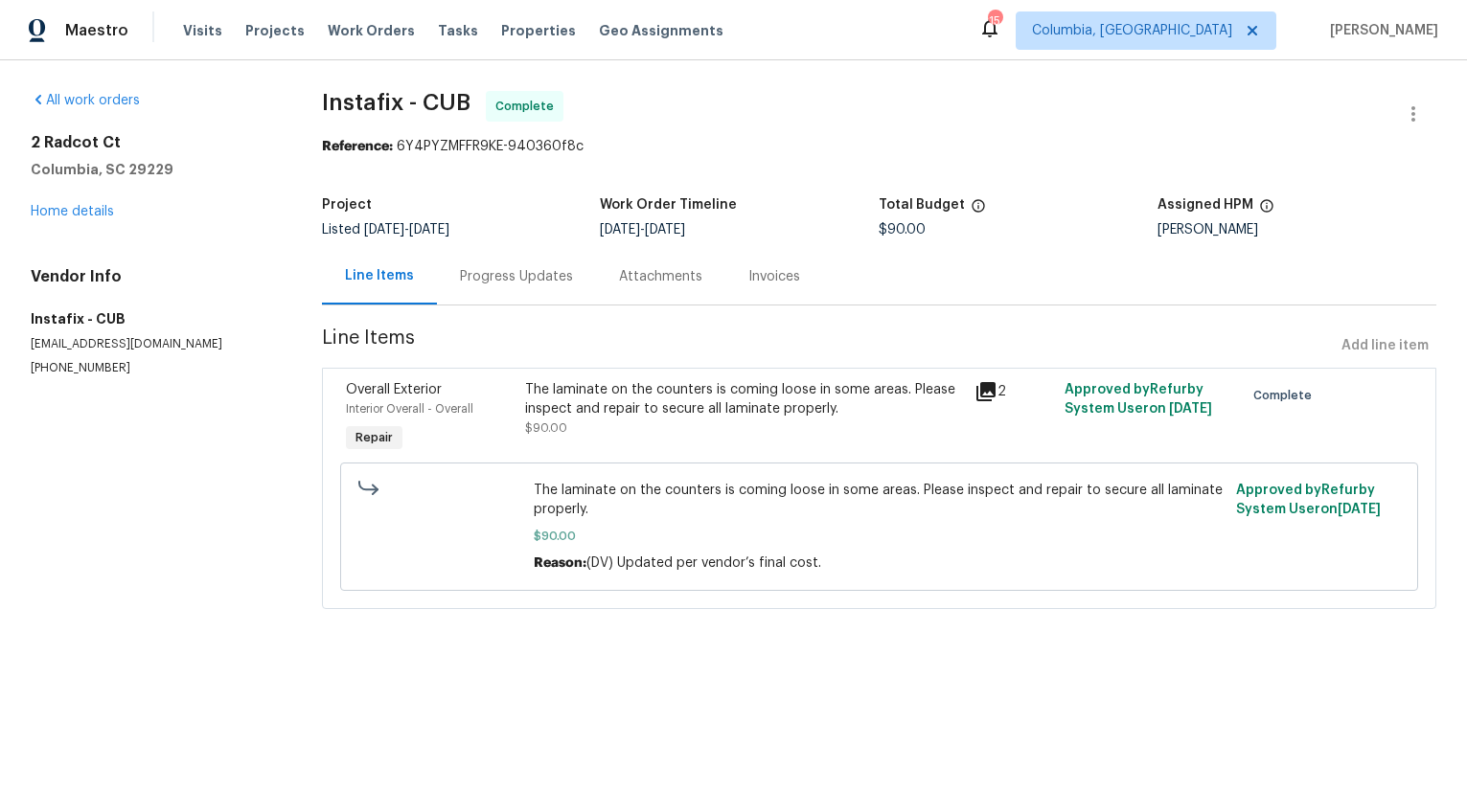
click at [68, 194] on div "2 Radcot Ct Columbia, SC 29229 Home details" at bounding box center [154, 177] width 245 height 88
click at [66, 212] on link "Home details" at bounding box center [73, 212] width 84 height 14
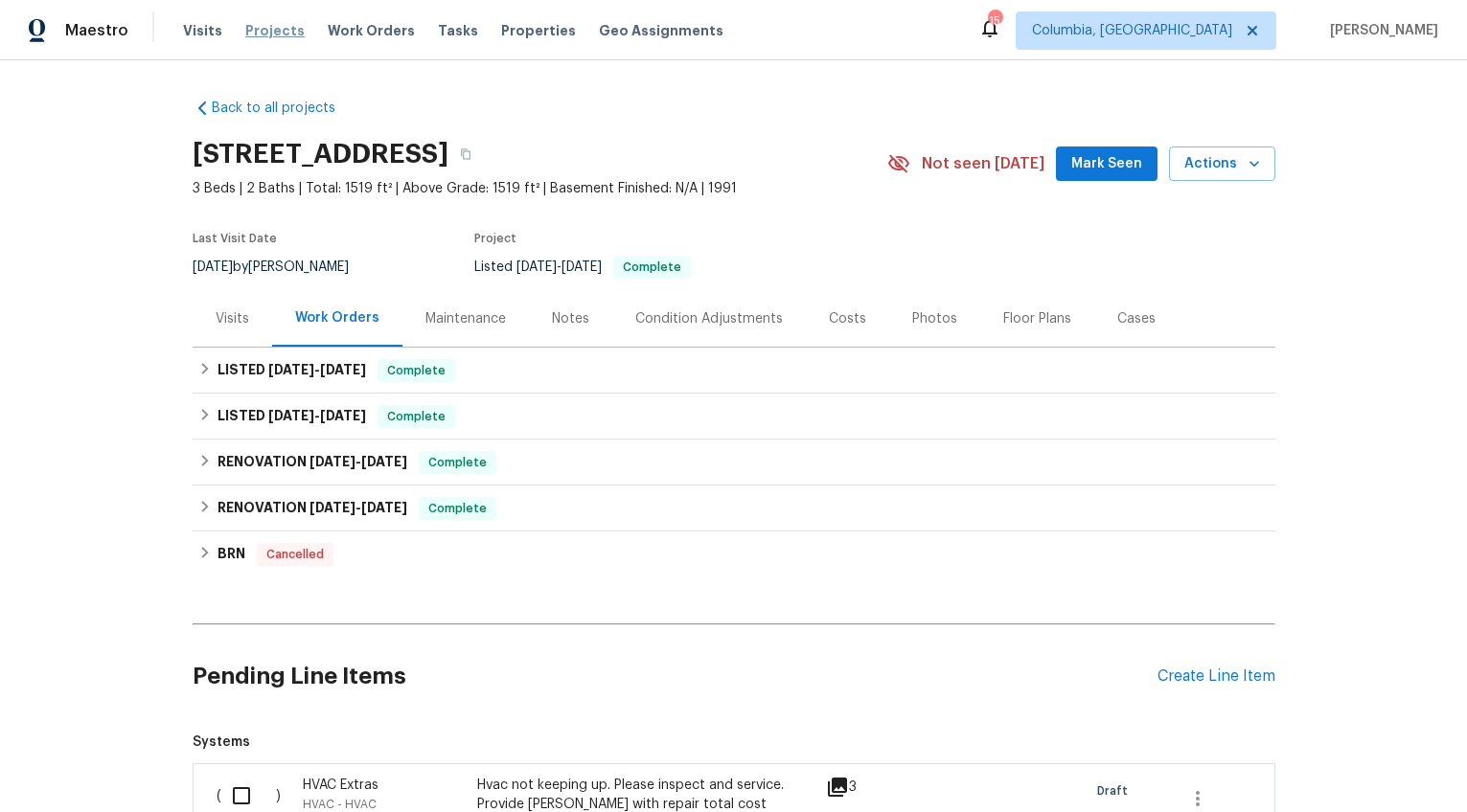
drag, startPoint x: 293, startPoint y: 25, endPoint x: 266, endPoint y: 34, distance: 28.5
click at [291, 26] on div "Visits Projects Work Orders Tasks Properties Geo Assignments" at bounding box center [464, 30] width 563 height 38
click at [266, 34] on span "Projects" at bounding box center [274, 31] width 59 height 19
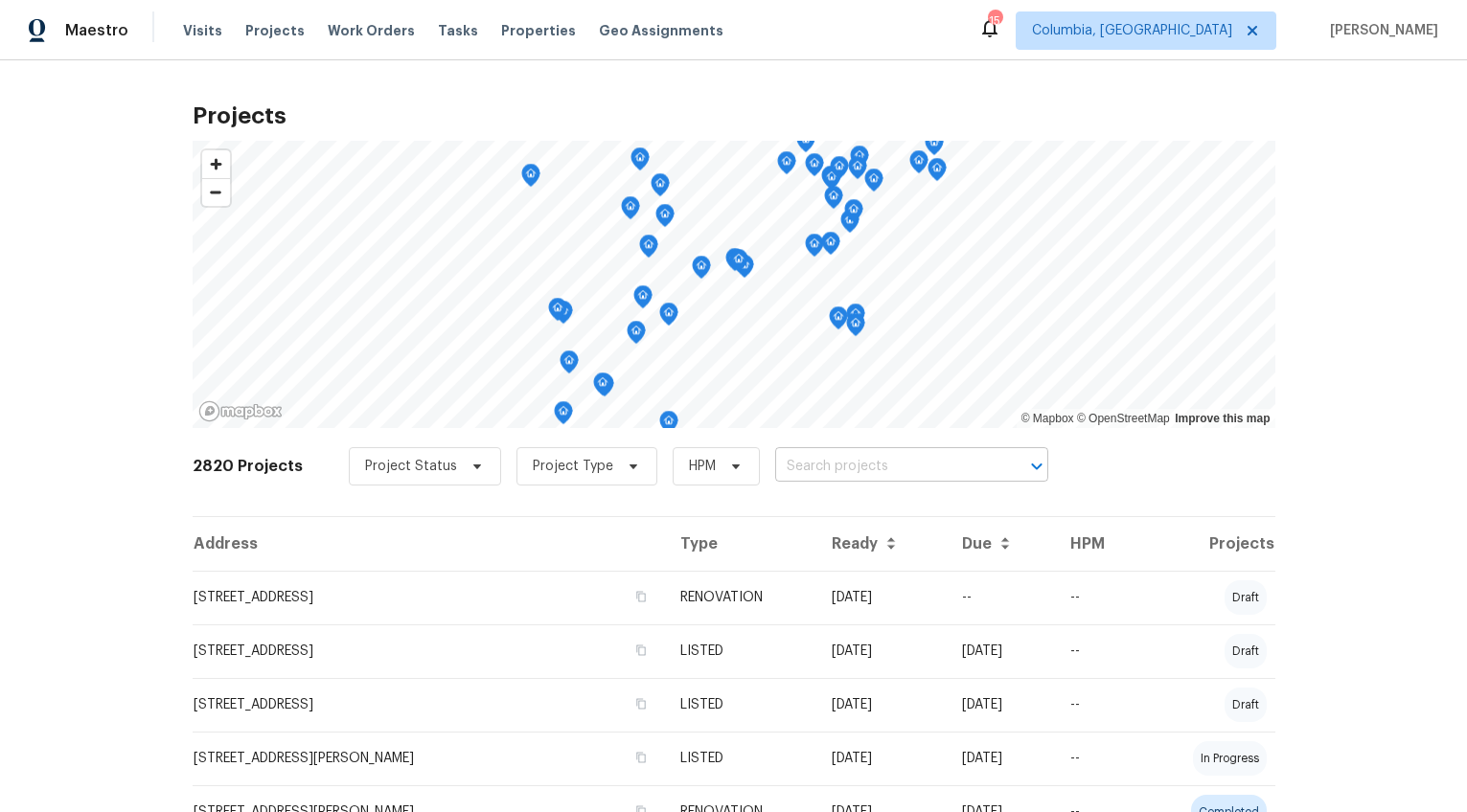
click at [804, 460] on input "text" at bounding box center [885, 467] width 220 height 30
type input "2540"
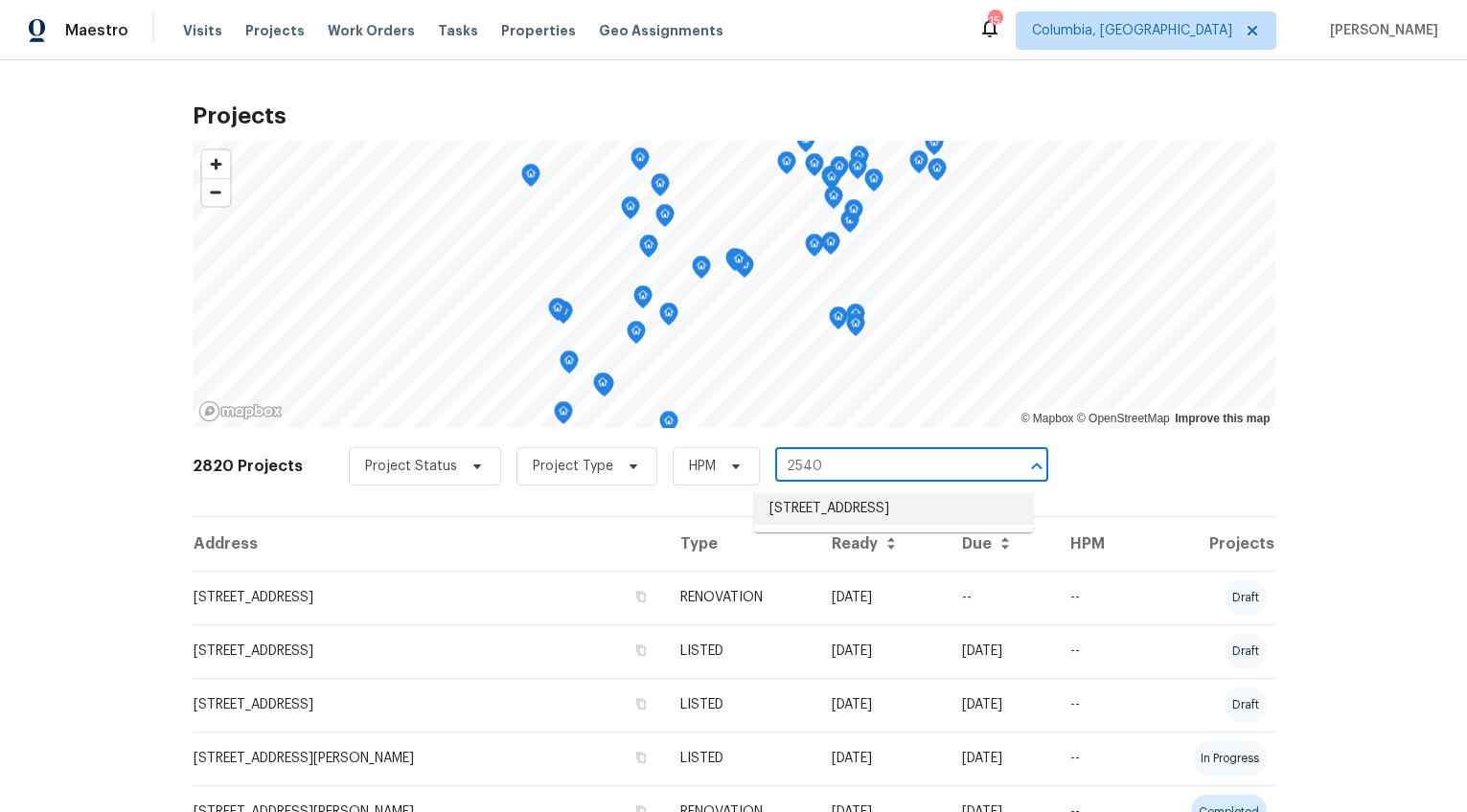
click at [805, 503] on li "2540 Chatsworth Rd, Columbia, SC 29223" at bounding box center [893, 509] width 279 height 32
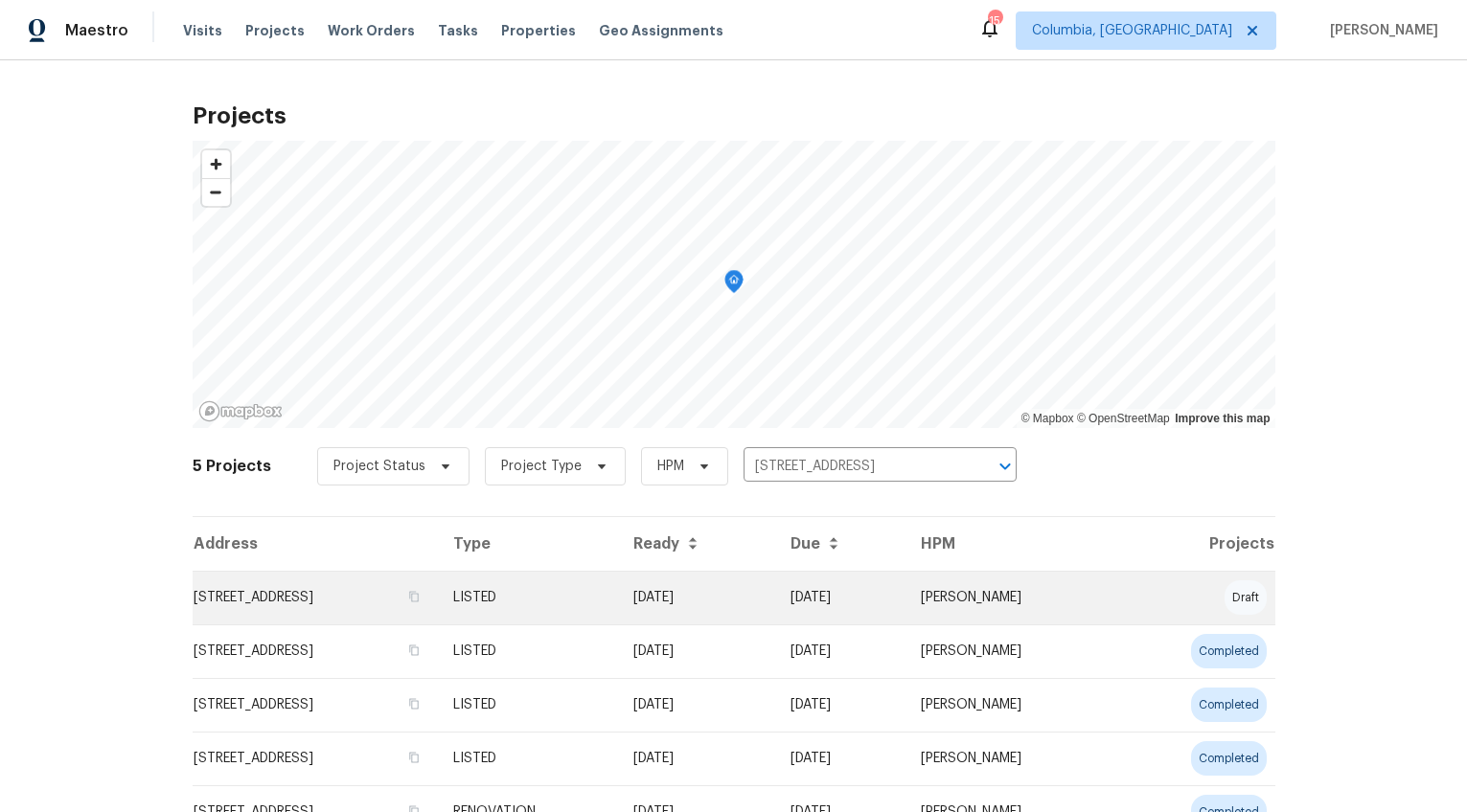
click at [371, 591] on td "2540 Chatsworth Rd, Columbia, SC 29223" at bounding box center [315, 597] width 245 height 53
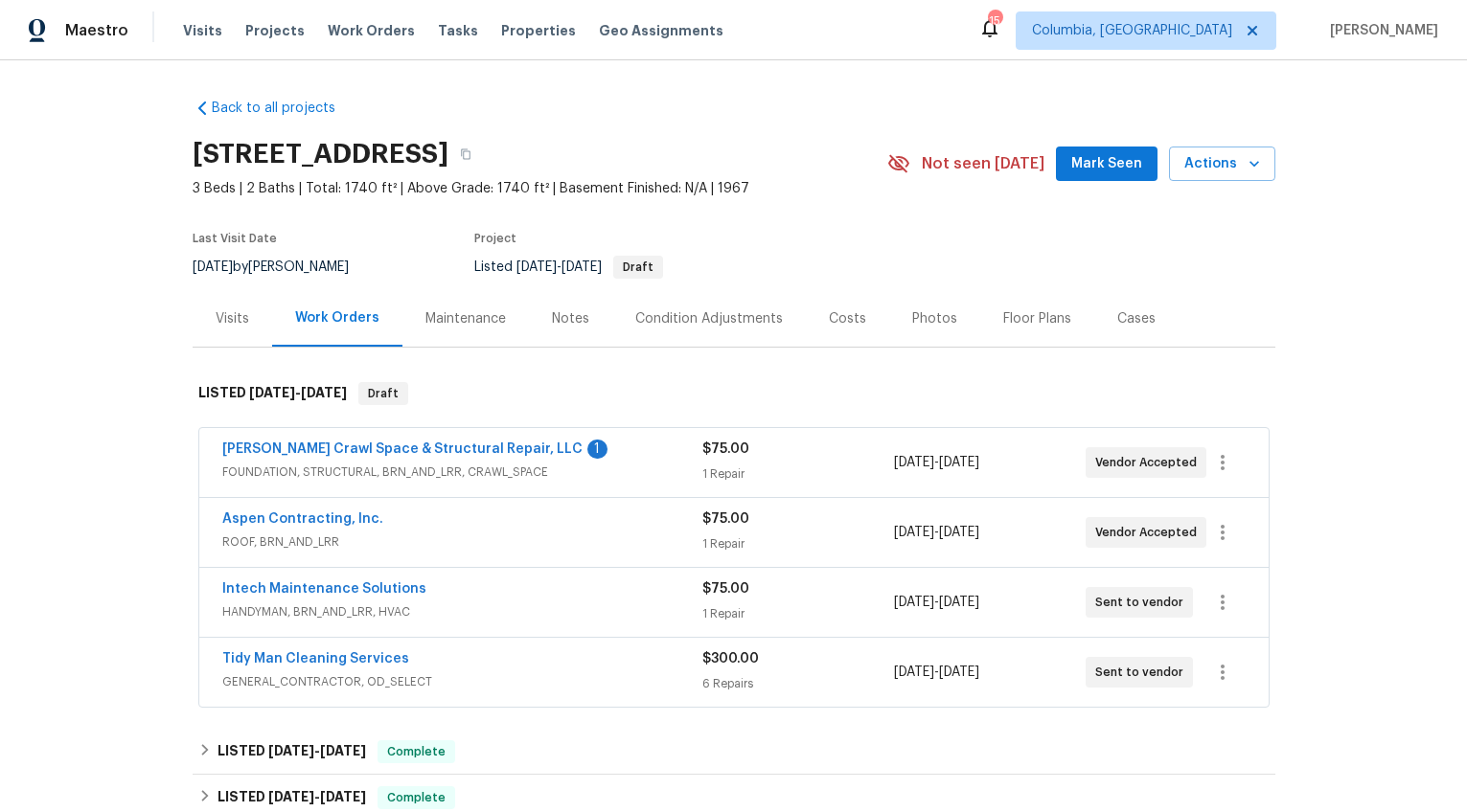
click at [634, 528] on div "Aspen Contracting, Inc." at bounding box center [463, 521] width 481 height 23
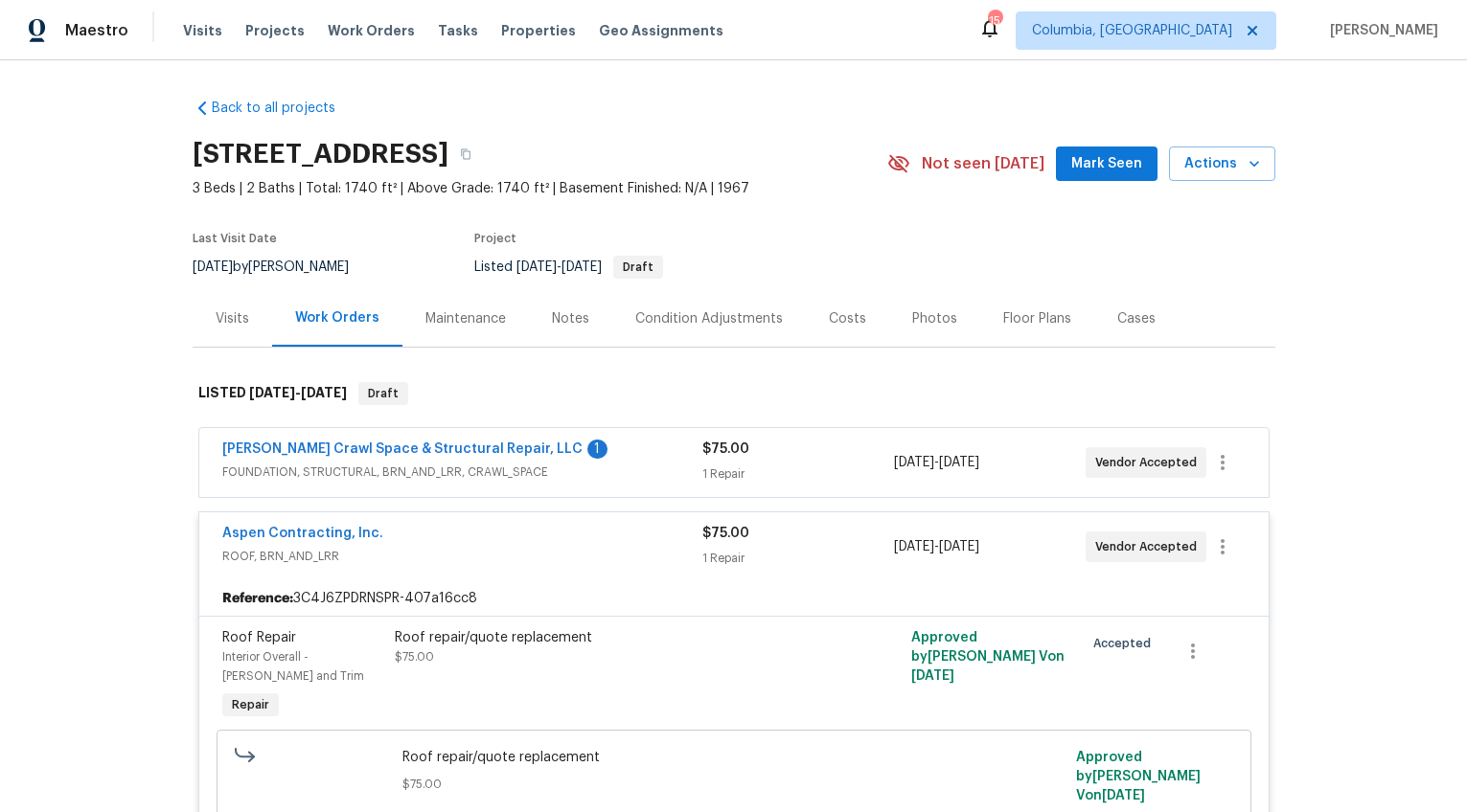
click at [634, 542] on div "Aspen Contracting, Inc." at bounding box center [463, 536] width 481 height 23
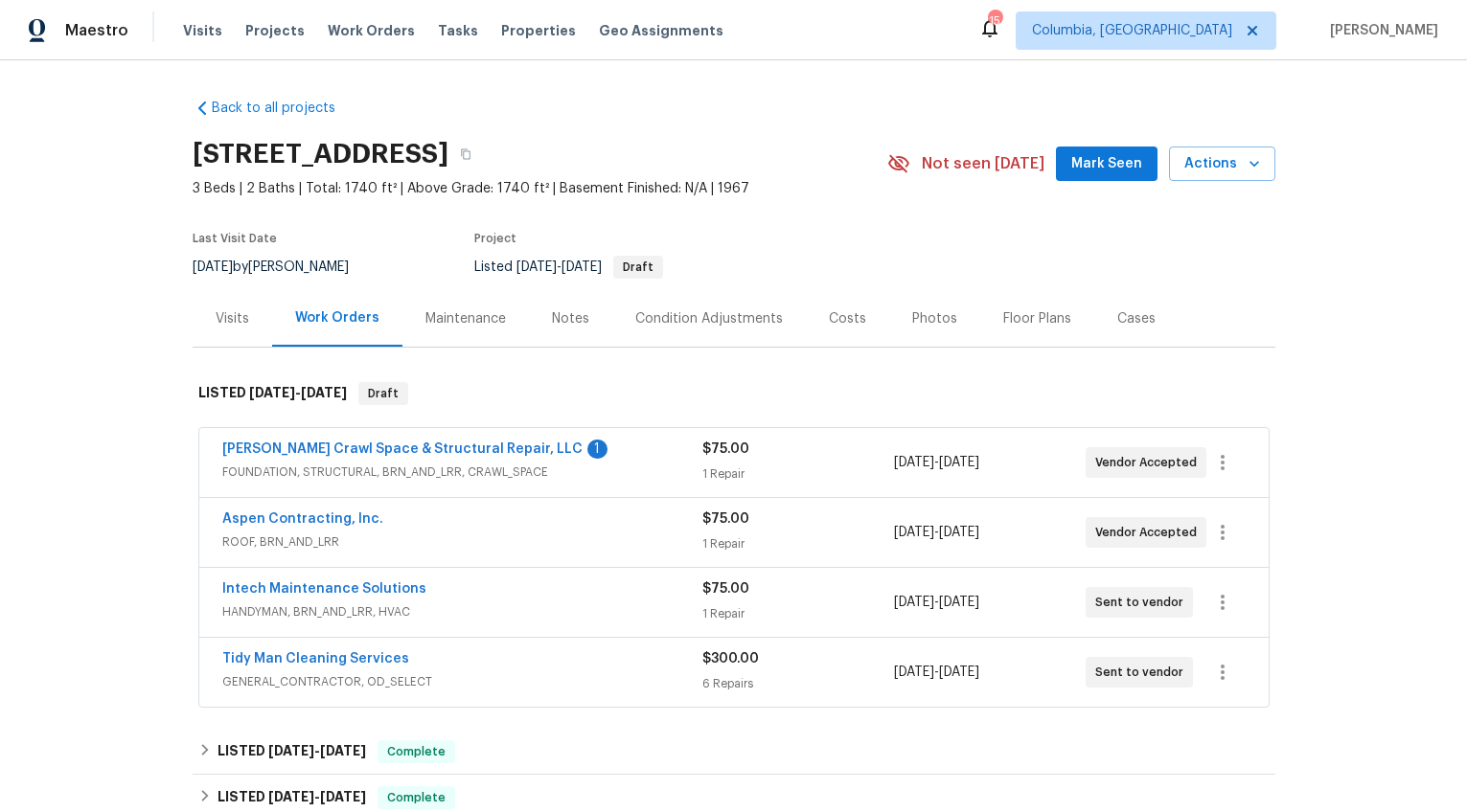
click at [626, 603] on span "HANDYMAN, BRN_AND_LRR, HVAC" at bounding box center [463, 613] width 481 height 19
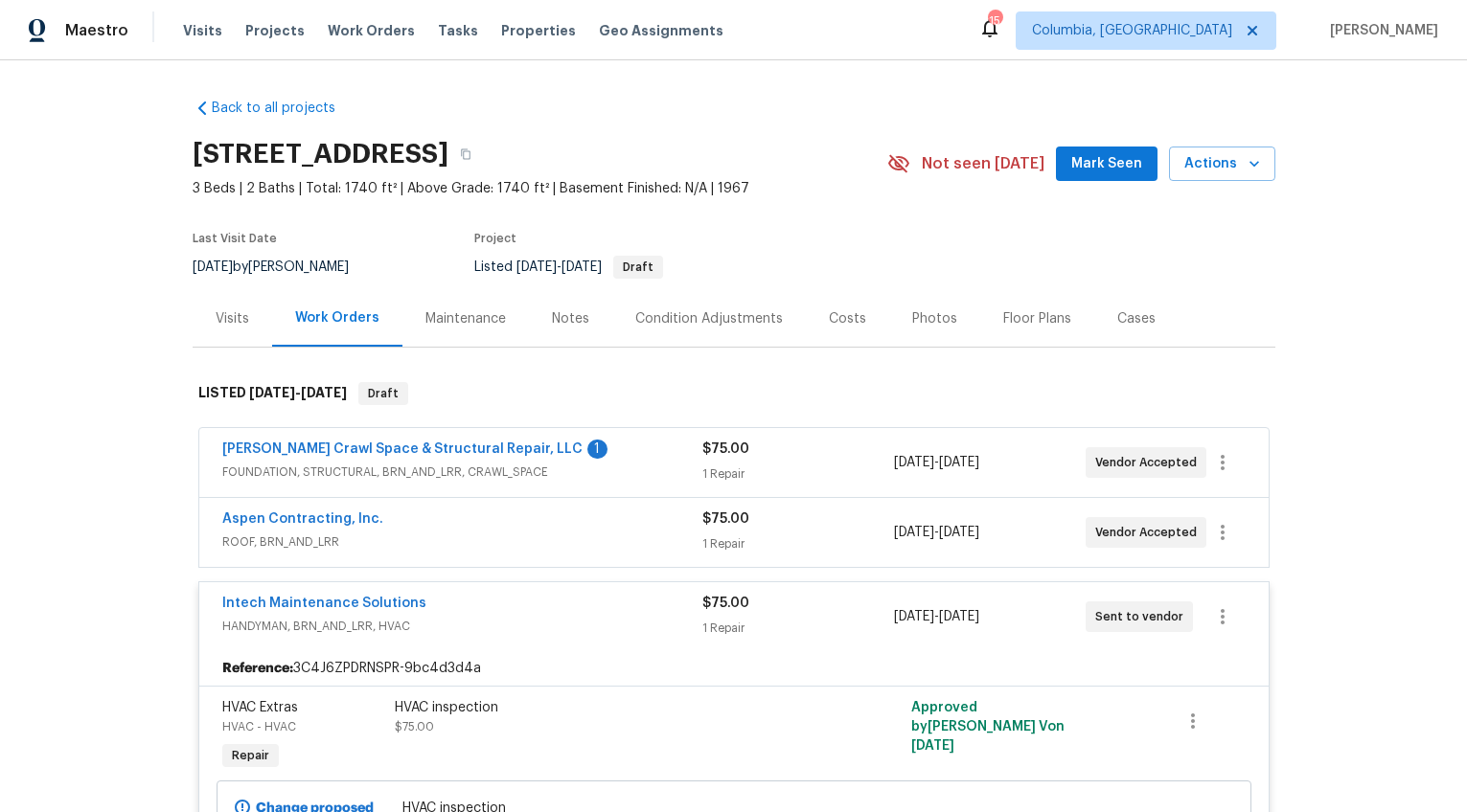
click at [625, 610] on div "Intech Maintenance Solutions" at bounding box center [463, 606] width 481 height 23
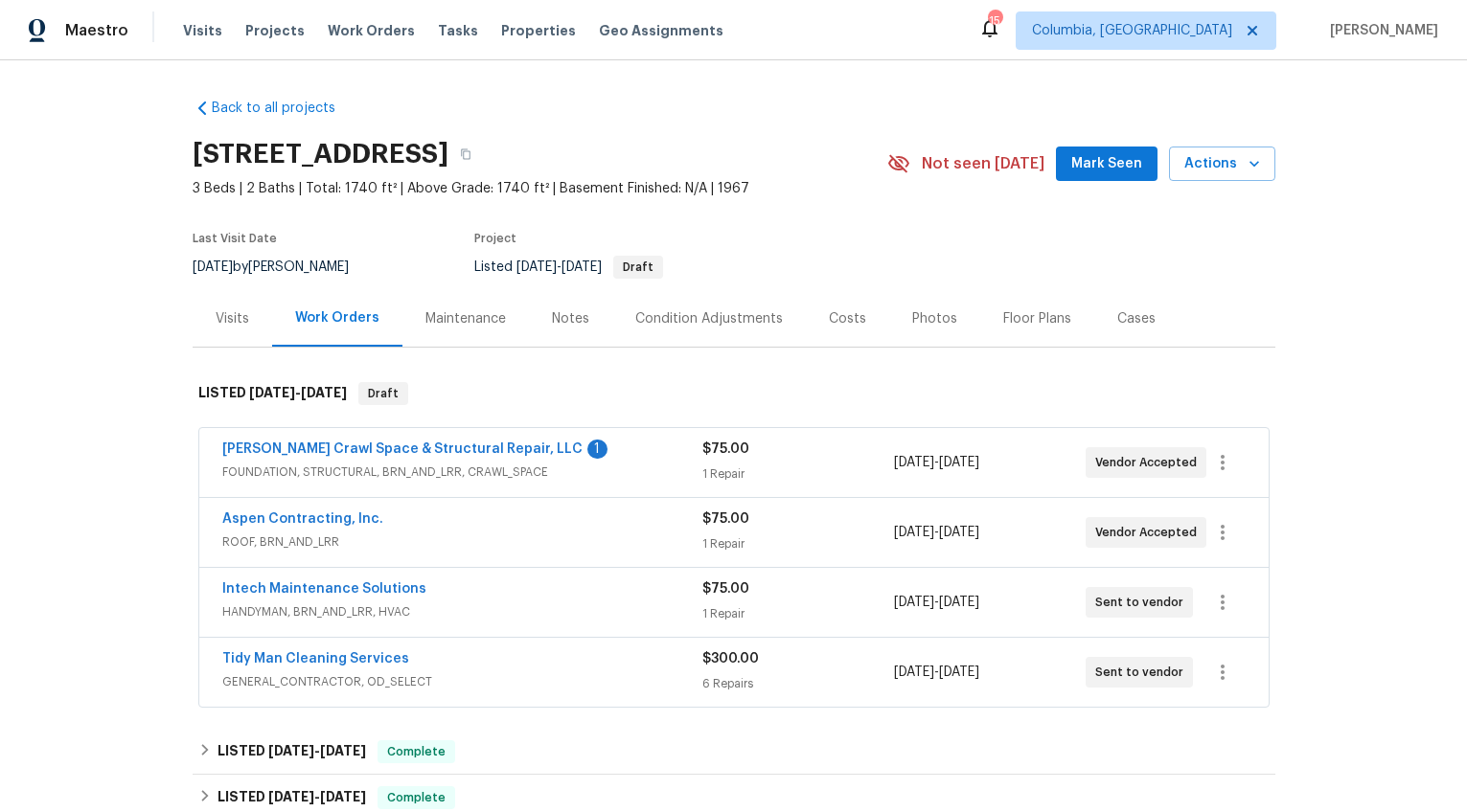
click at [604, 675] on span "GENERAL_CONTRACTOR, OD_SELECT" at bounding box center [463, 683] width 481 height 19
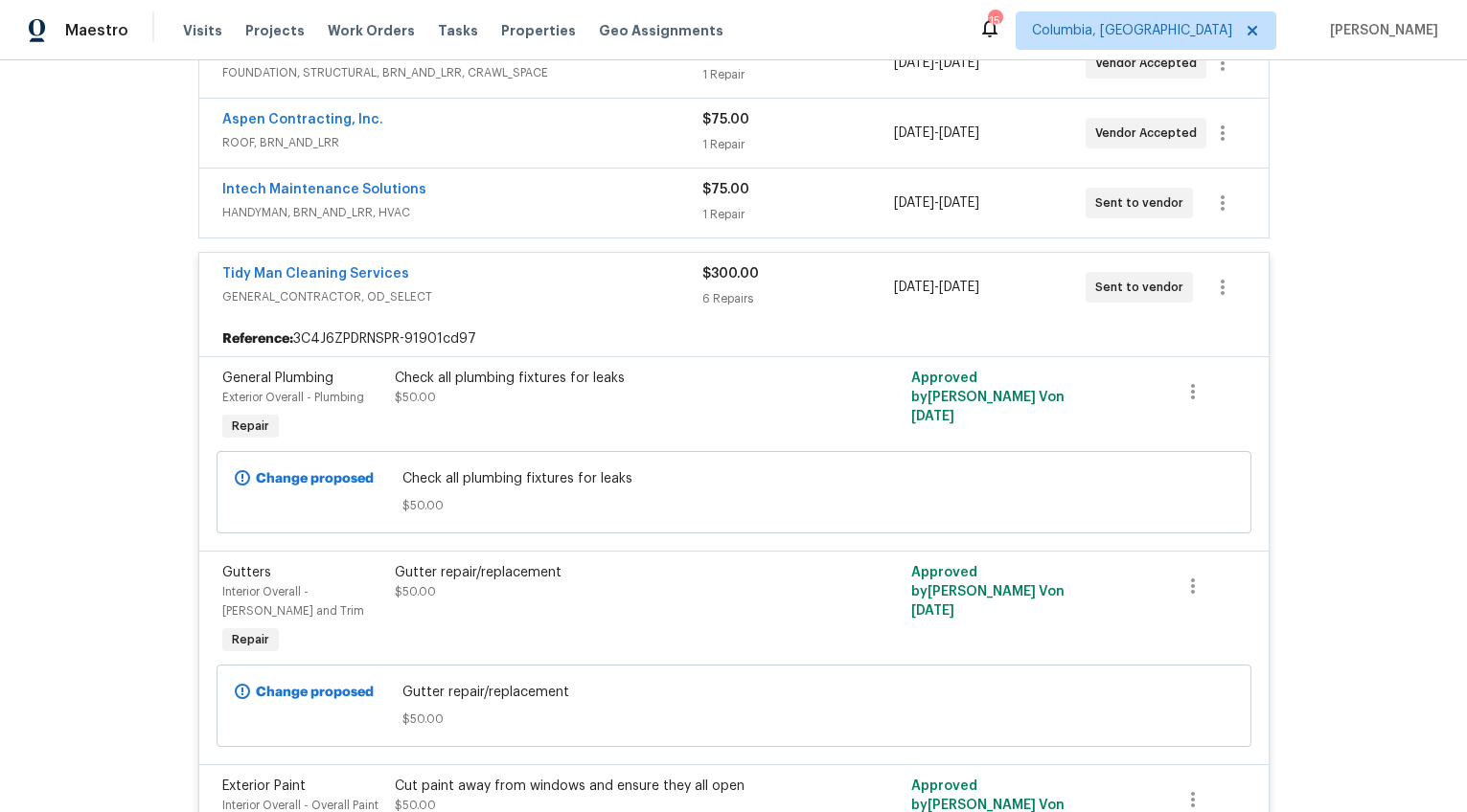
scroll to position [421, 0]
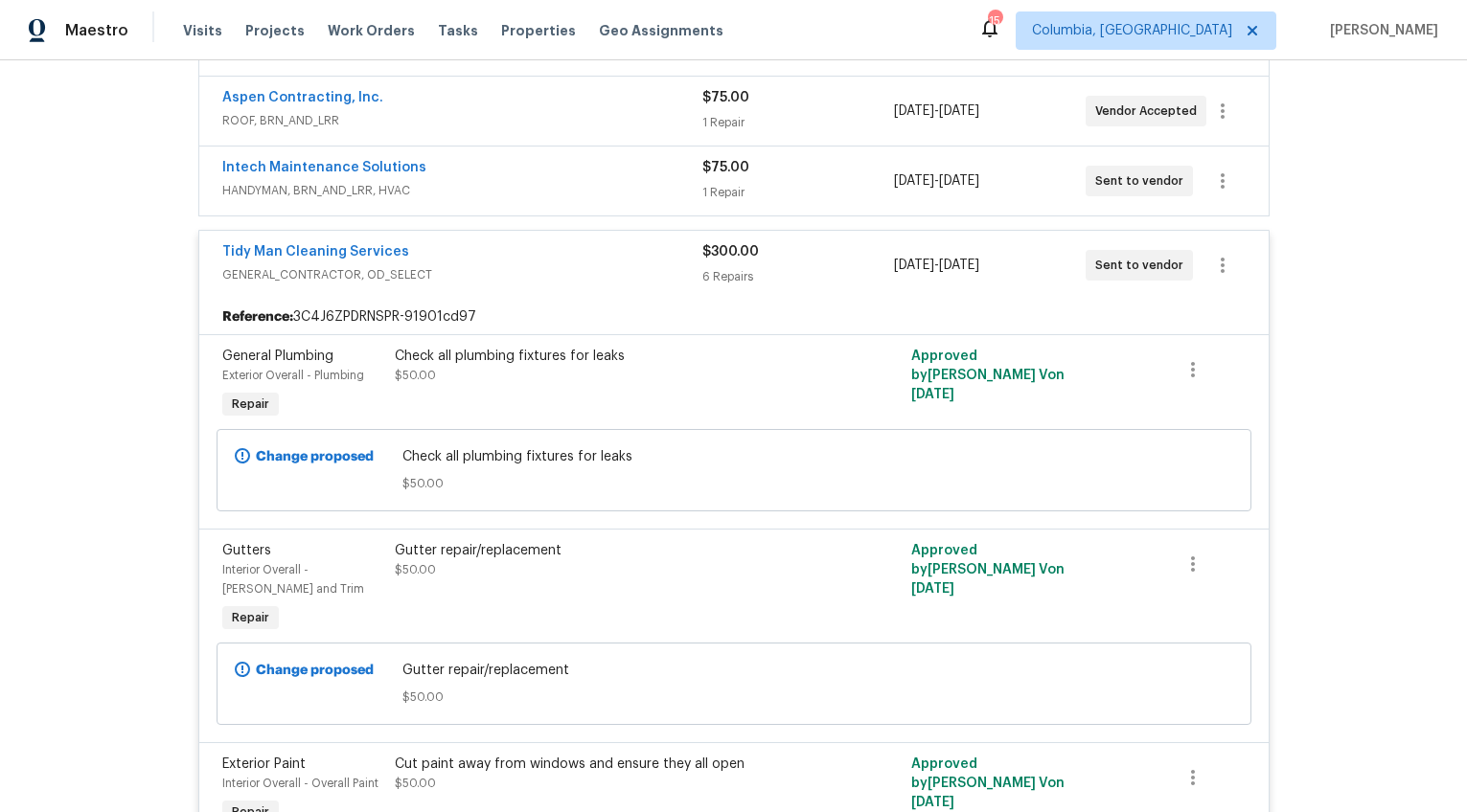
click at [534, 279] on span "GENERAL_CONTRACTOR, OD_SELECT" at bounding box center [463, 275] width 481 height 19
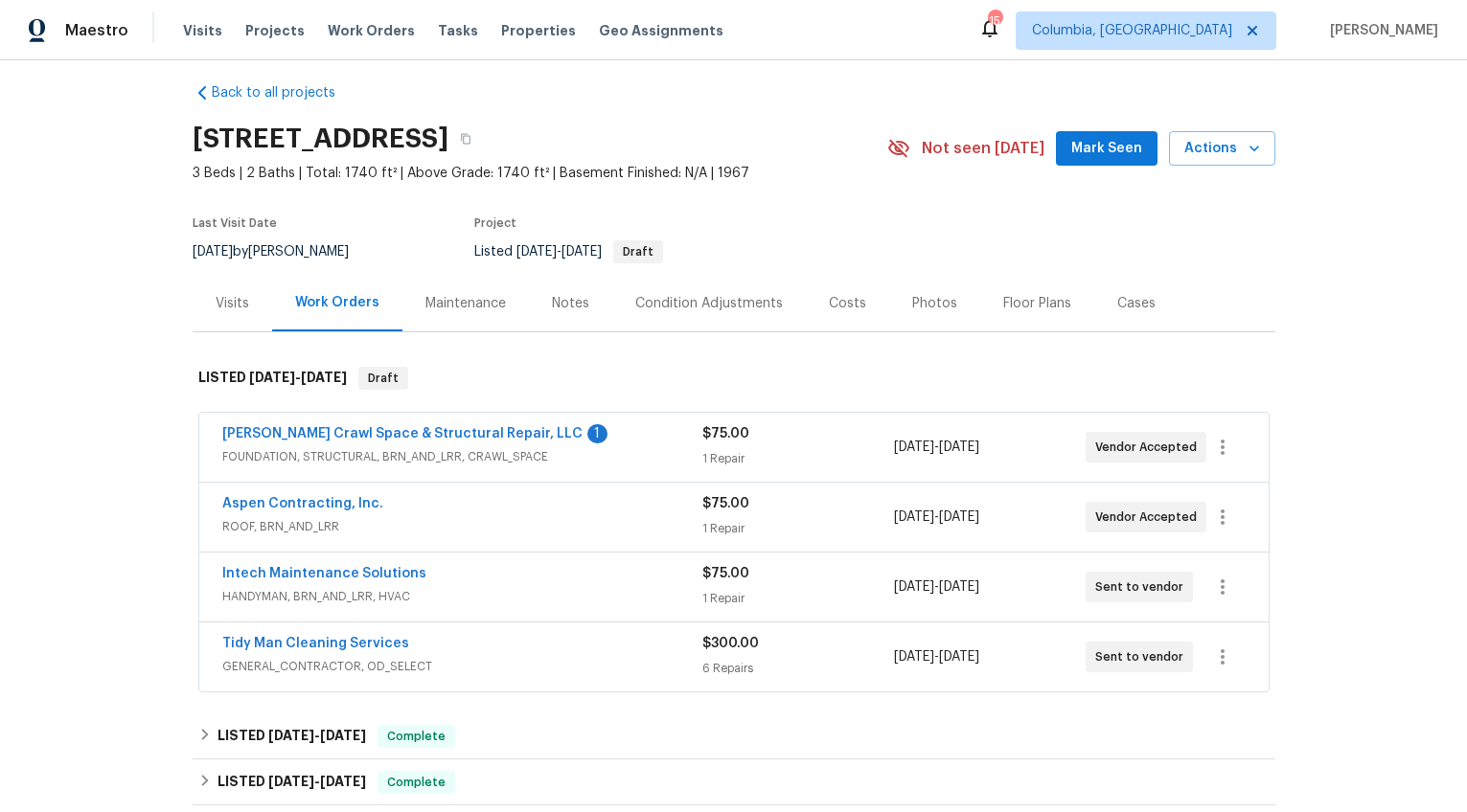
scroll to position [1, 0]
